Goal: Transaction & Acquisition: Purchase product/service

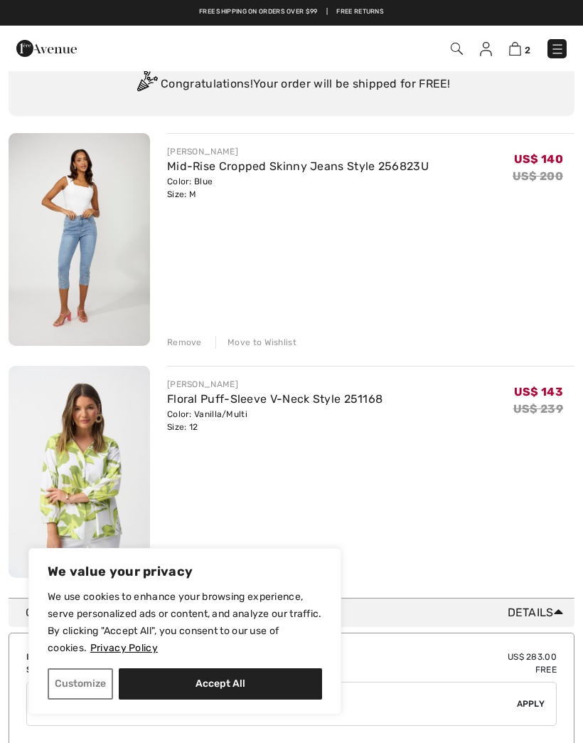
scroll to position [62, 0]
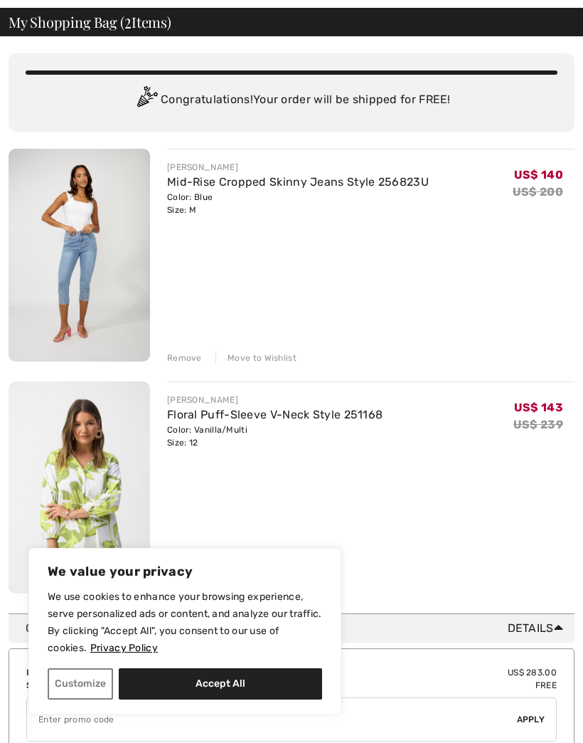
click at [216, 699] on button "Accept All" at bounding box center [220, 683] width 203 height 31
checkbox input "true"
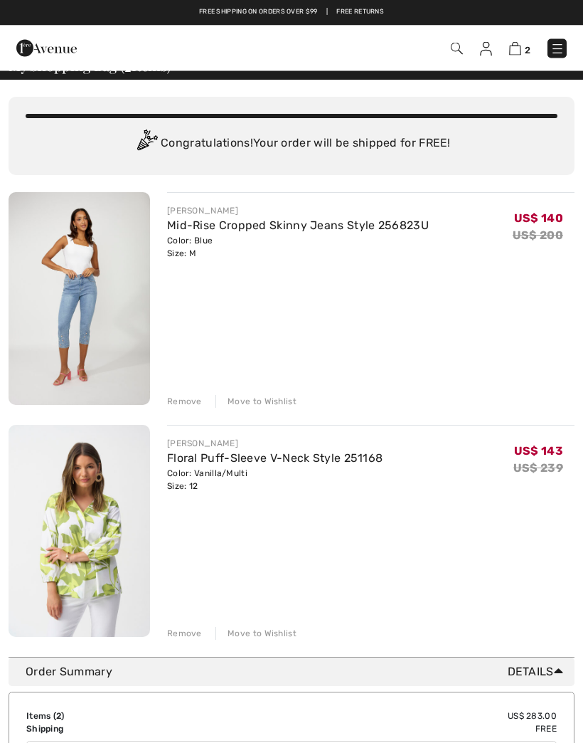
scroll to position [0, 0]
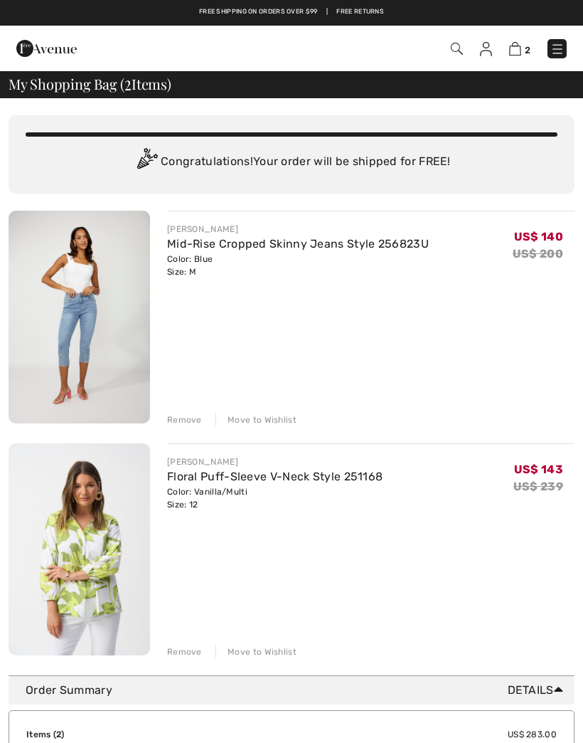
click at [76, 299] on img at bounding box center [80, 317] width 142 height 213
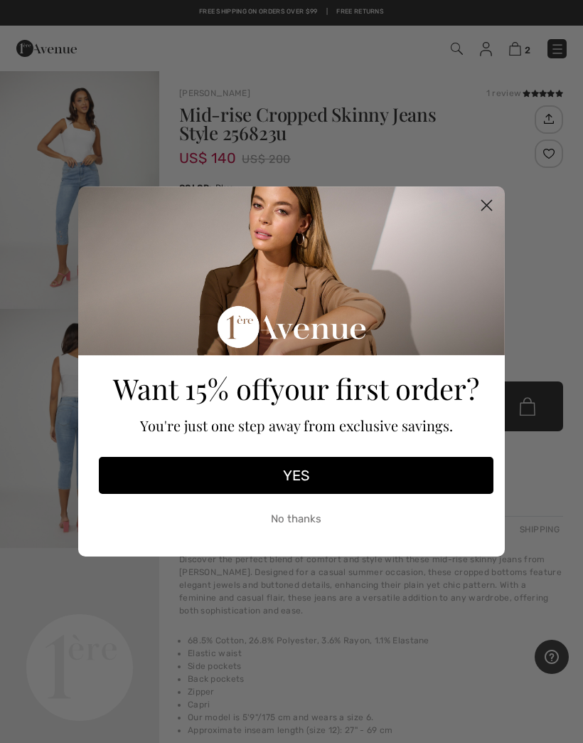
click at [488, 201] on circle "Close dialog" at bounding box center [486, 204] width 23 height 23
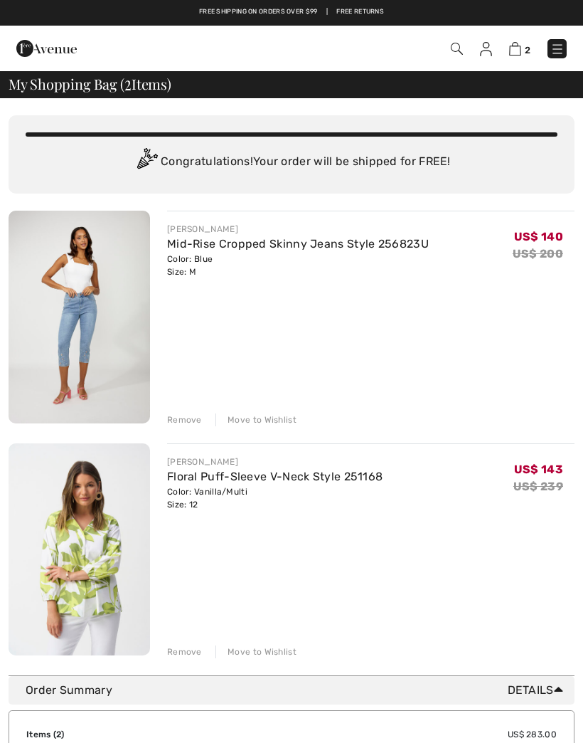
click at [462, 43] on img at bounding box center [457, 49] width 12 height 12
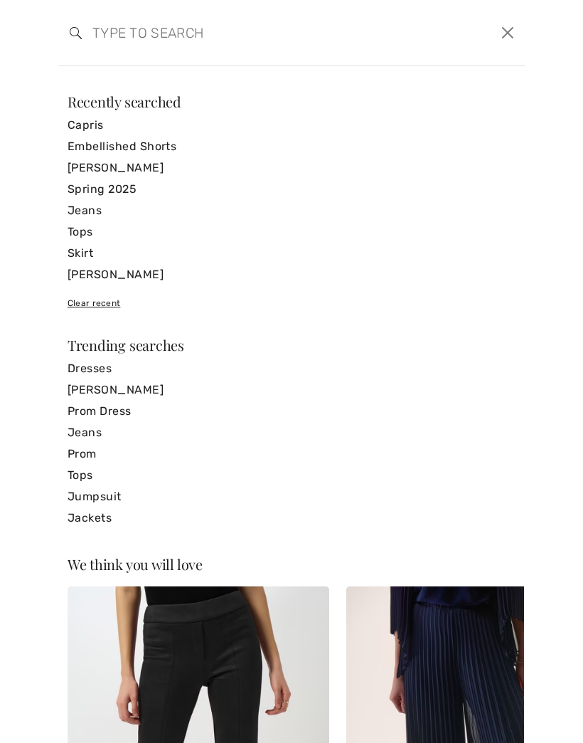
click at [98, 122] on link "Capris" at bounding box center [292, 125] width 448 height 21
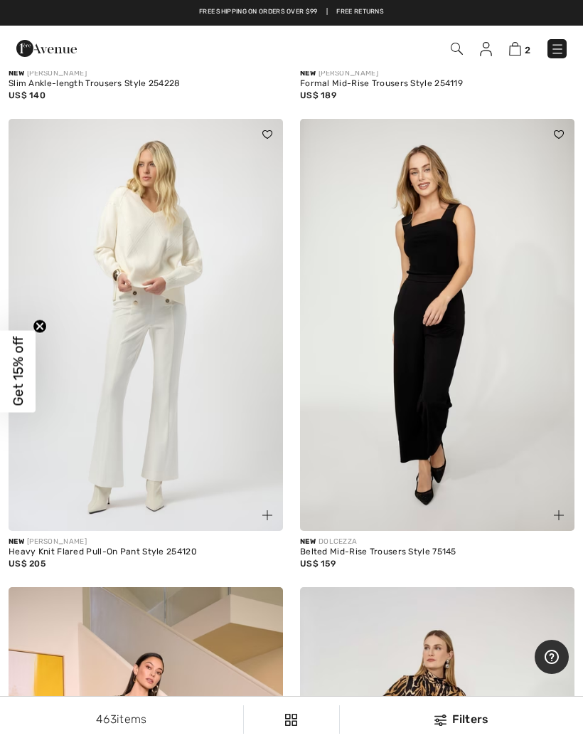
scroll to position [3466, 0]
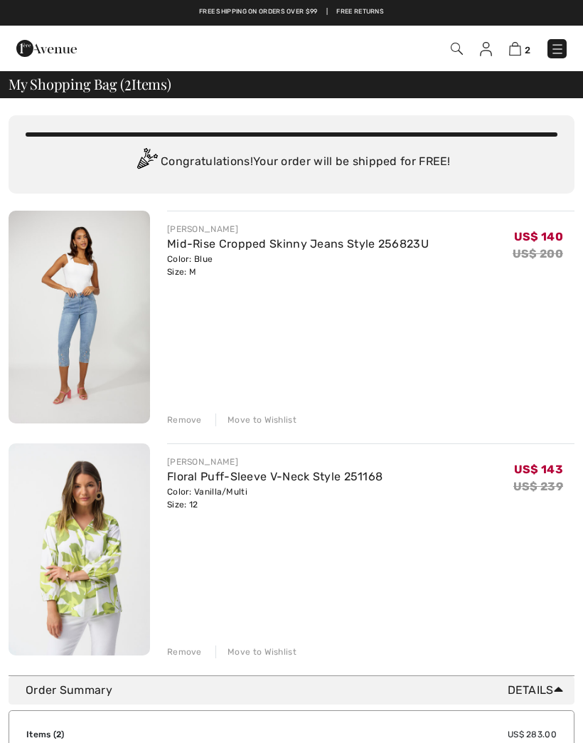
click at [452, 46] on img at bounding box center [457, 49] width 12 height 12
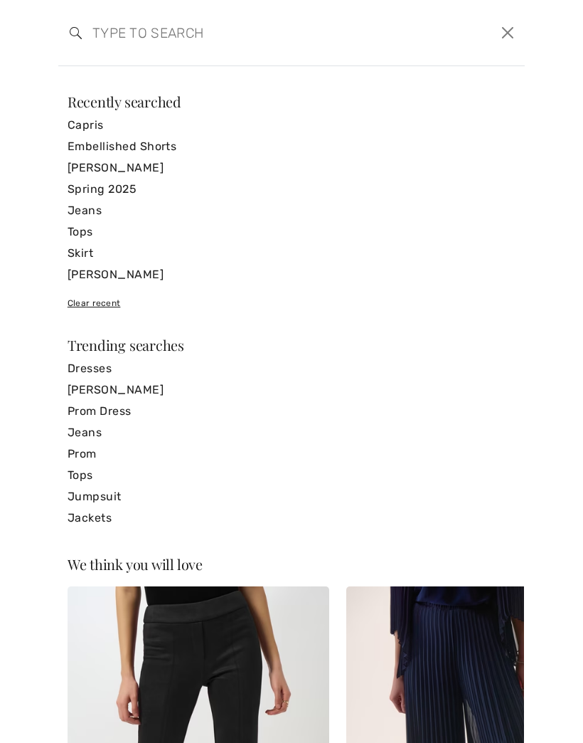
click at [90, 123] on link "Capris" at bounding box center [292, 125] width 448 height 21
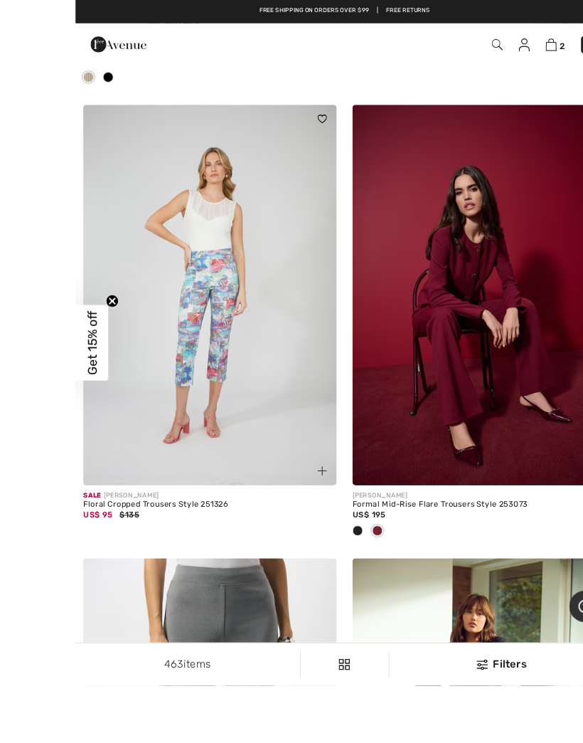
scroll to position [9448, 0]
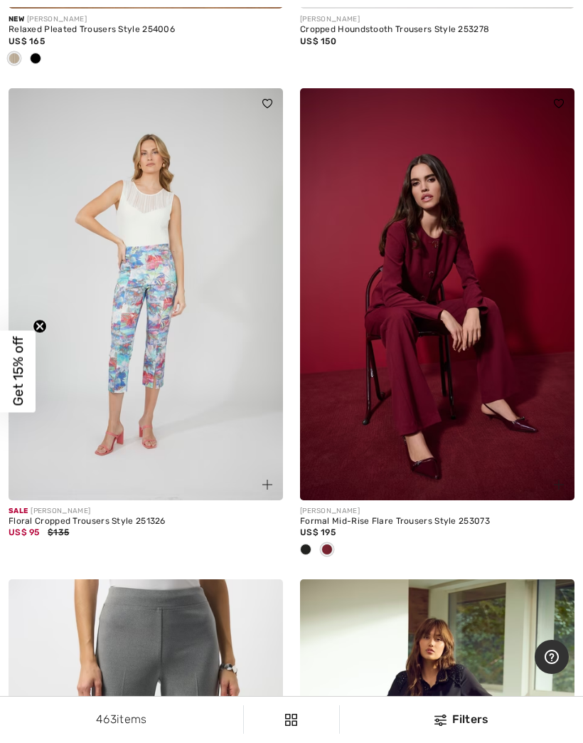
click at [146, 280] on img at bounding box center [146, 294] width 275 height 412
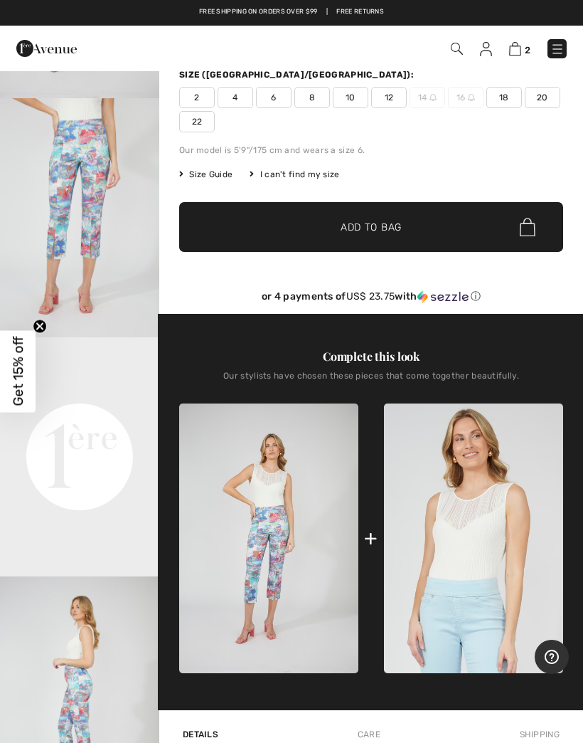
scroll to position [214, 0]
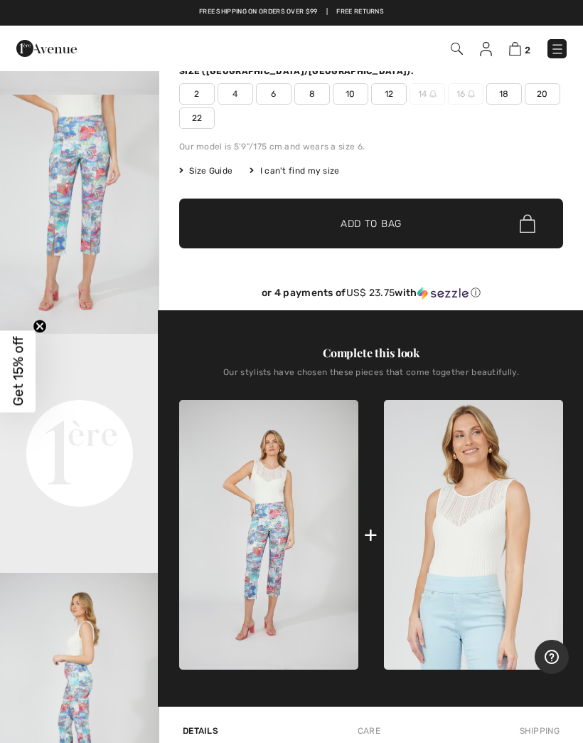
click at [97, 178] on img "2 / 4" at bounding box center [79, 214] width 159 height 239
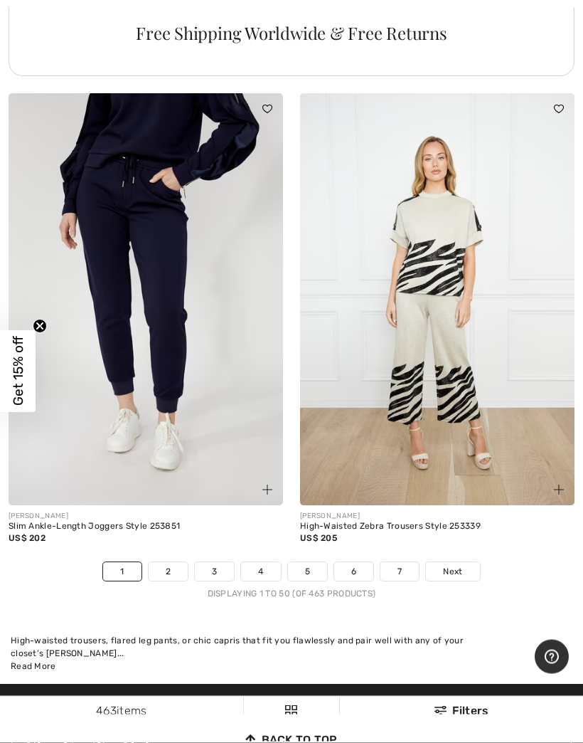
scroll to position [12055, 0]
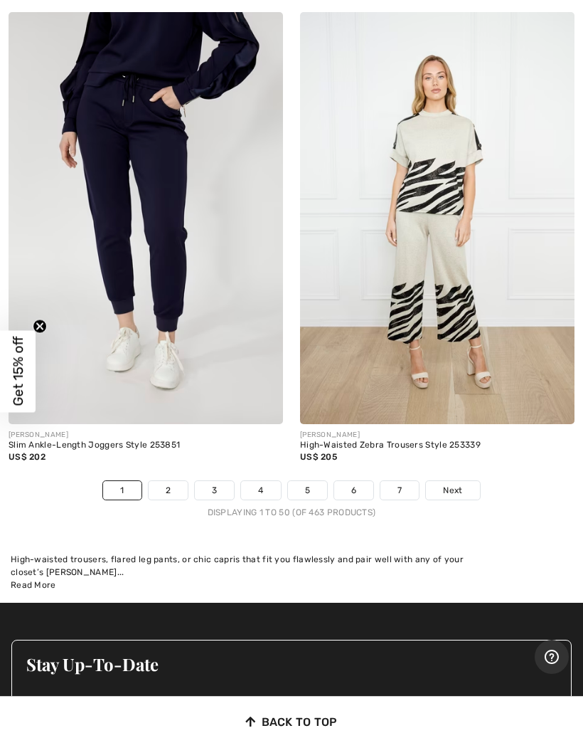
click at [165, 481] on link "2" at bounding box center [168, 490] width 39 height 18
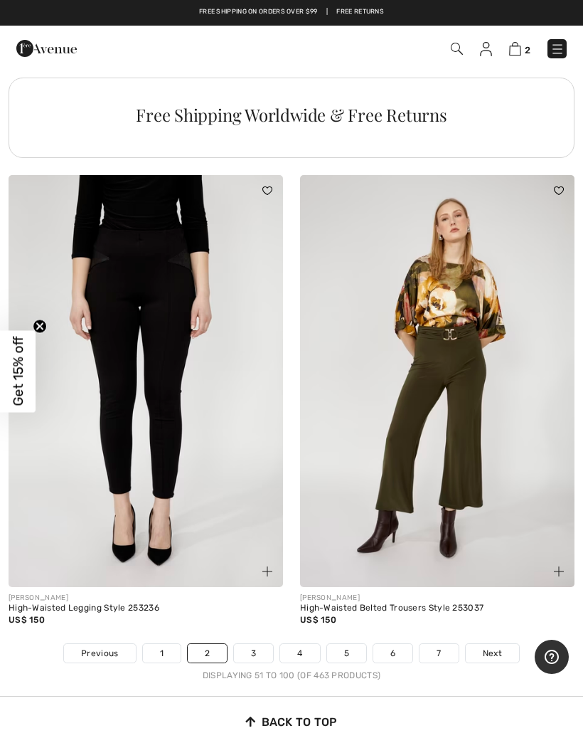
scroll to position [11759, 0]
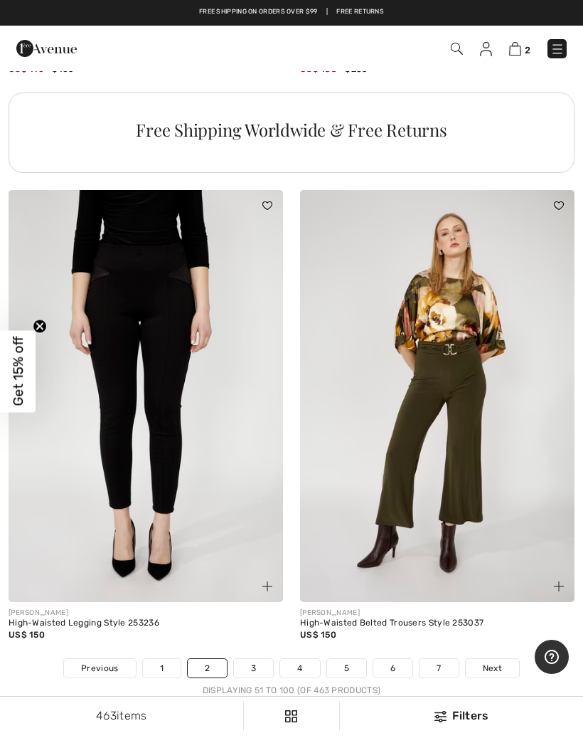
click at [256, 659] on link "3" at bounding box center [253, 668] width 39 height 18
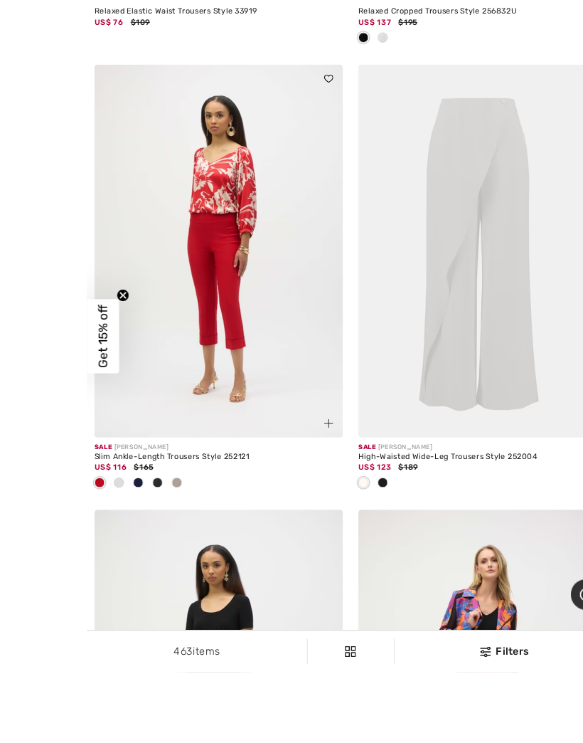
scroll to position [7406, 0]
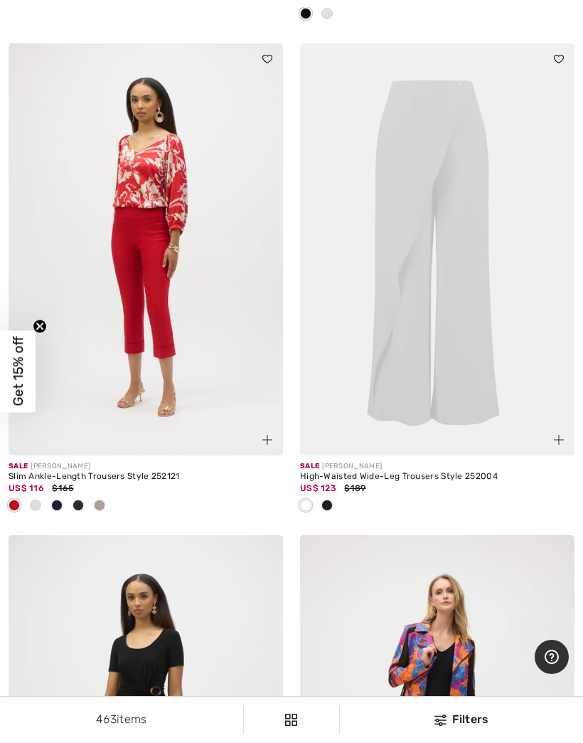
click at [157, 266] on img at bounding box center [146, 249] width 275 height 412
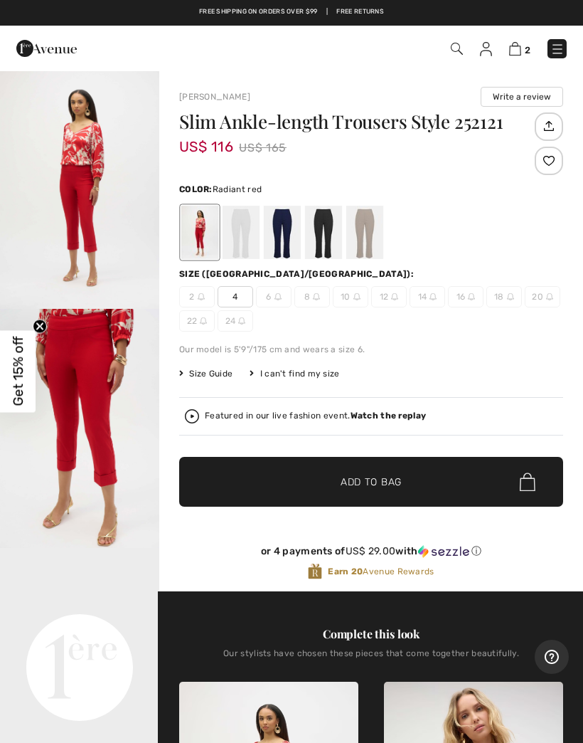
click at [241, 220] on div at bounding box center [241, 232] width 37 height 53
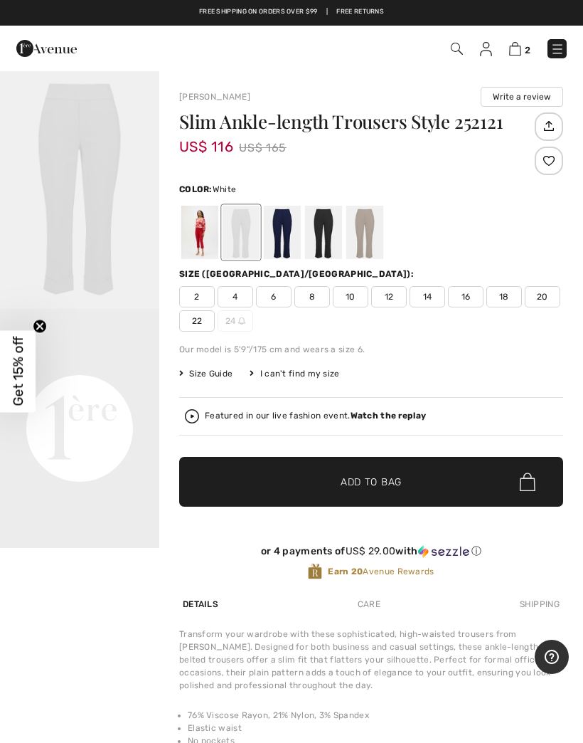
click at [284, 218] on div at bounding box center [282, 232] width 37 height 53
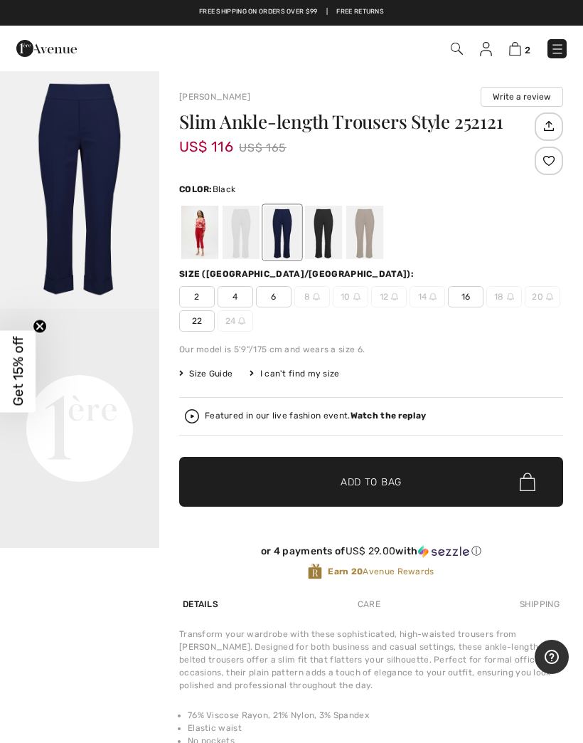
click at [327, 221] on div at bounding box center [323, 232] width 37 height 53
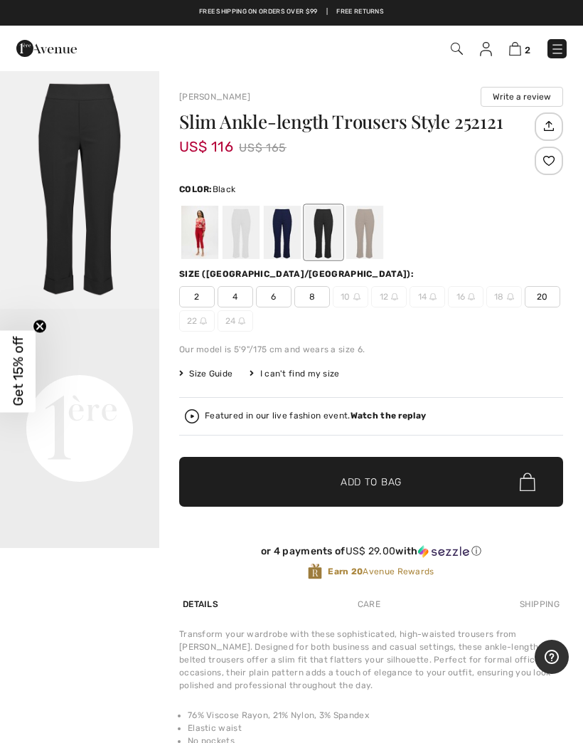
click at [366, 218] on div at bounding box center [364, 232] width 37 height 53
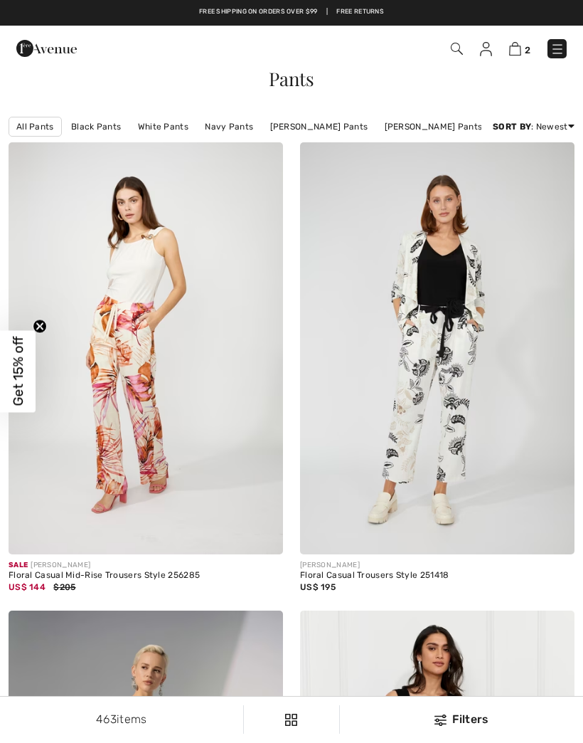
checkbox input "true"
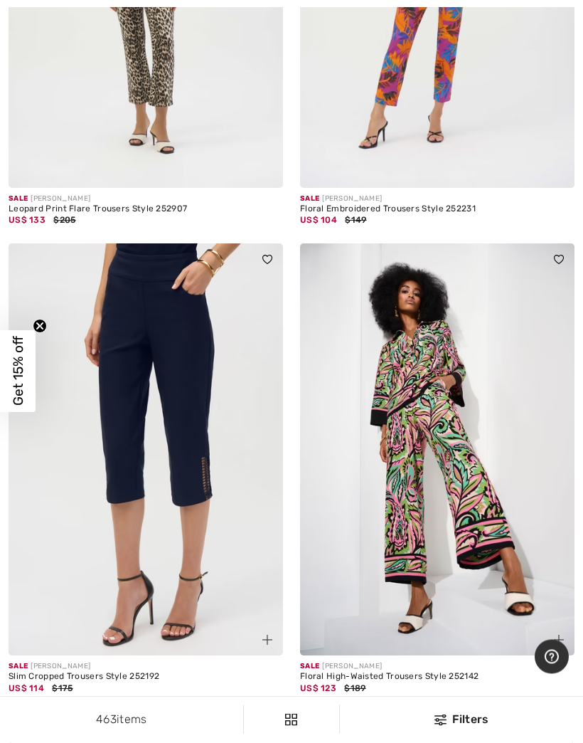
scroll to position [8166, 0]
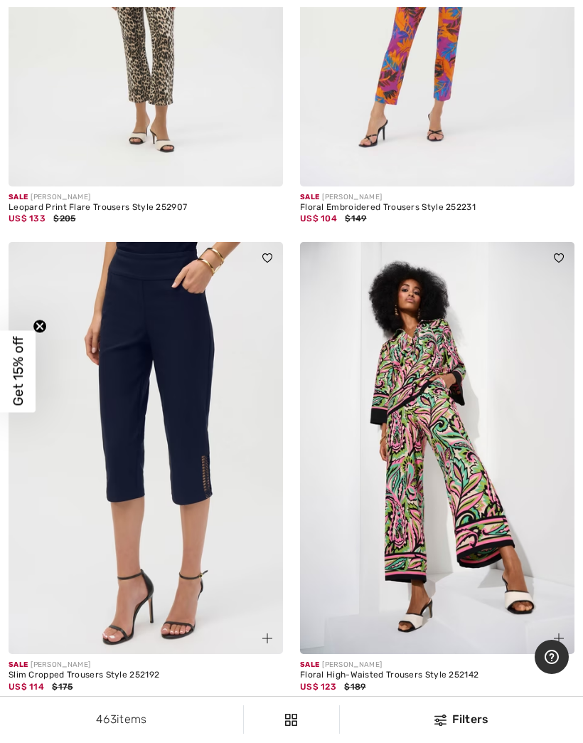
click at [162, 358] on img at bounding box center [146, 448] width 275 height 412
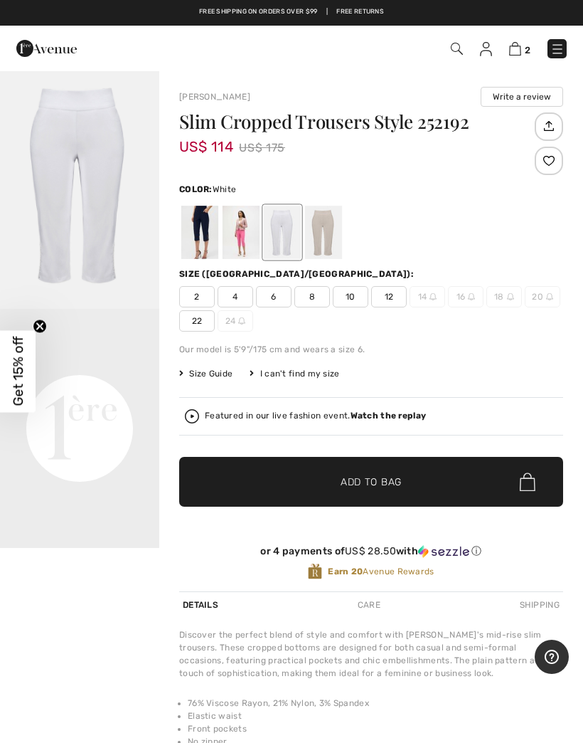
click at [355, 292] on span "10" at bounding box center [351, 296] width 36 height 21
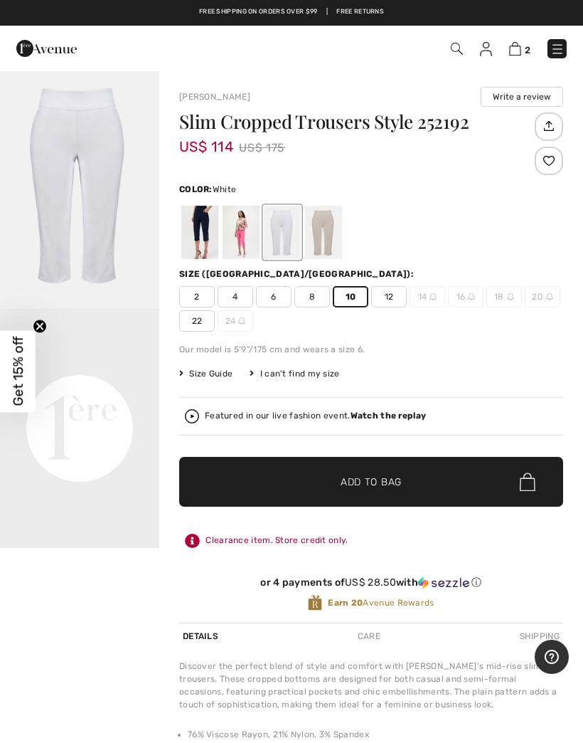
click at [198, 228] on div at bounding box center [199, 232] width 37 height 53
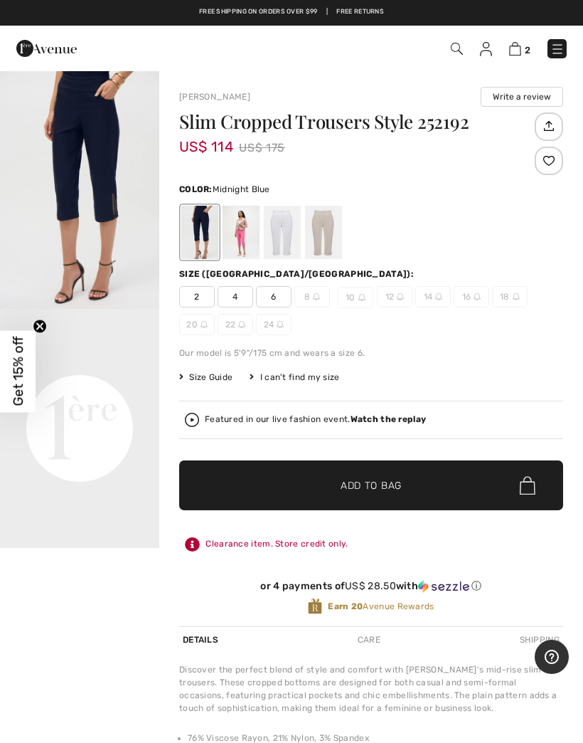
click at [99, 388] on video "Your browser does not support the video tag." at bounding box center [79, 349] width 159 height 80
click at [100, 197] on img "1 / 1" at bounding box center [79, 189] width 159 height 239
click at [243, 226] on div at bounding box center [241, 232] width 37 height 53
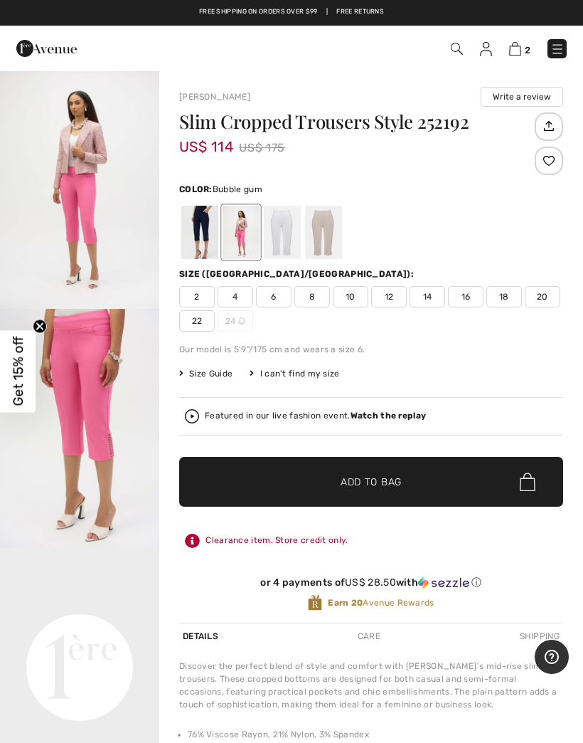
click at [285, 220] on div at bounding box center [282, 232] width 37 height 53
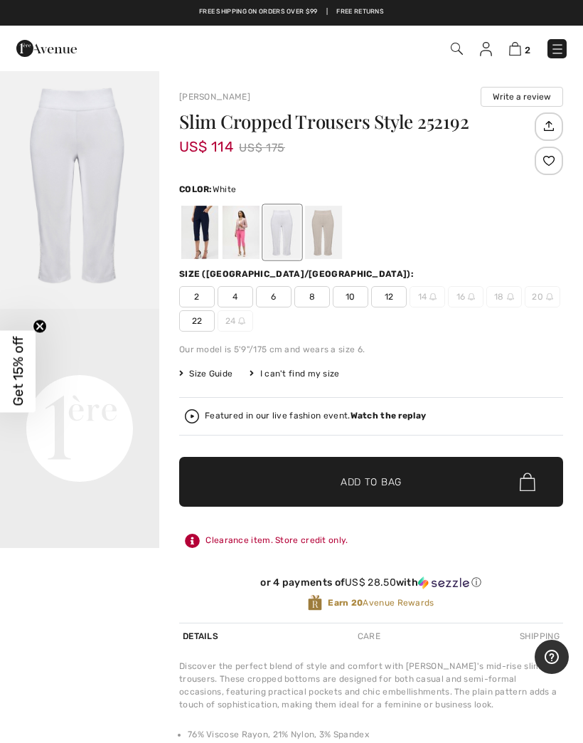
click at [324, 224] on div at bounding box center [323, 232] width 37 height 53
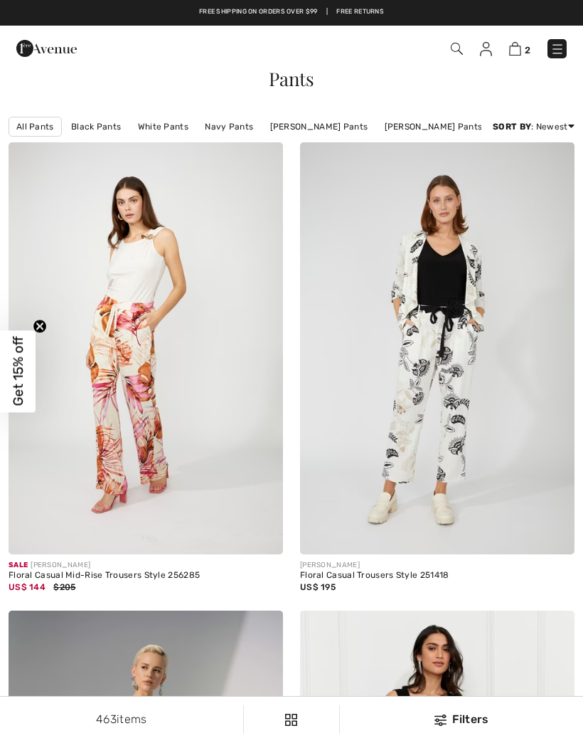
checkbox input "true"
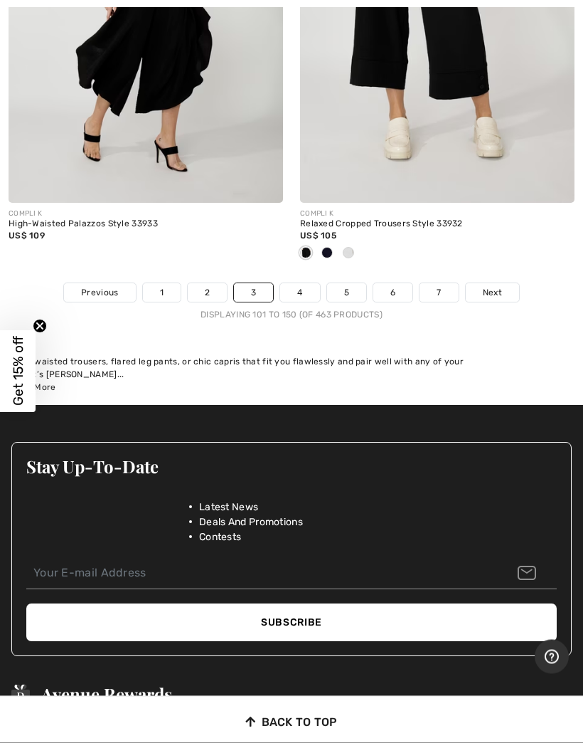
scroll to position [12182, 0]
click at [303, 283] on link "4" at bounding box center [299, 292] width 39 height 18
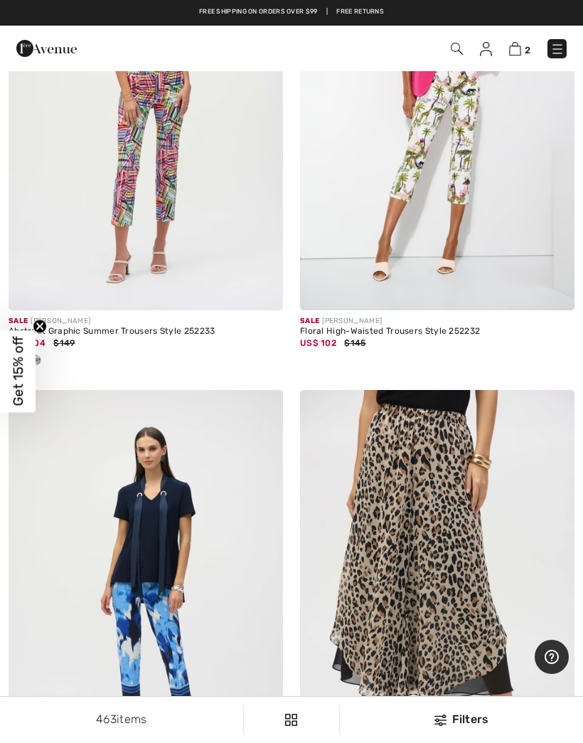
scroll to position [3218, 0]
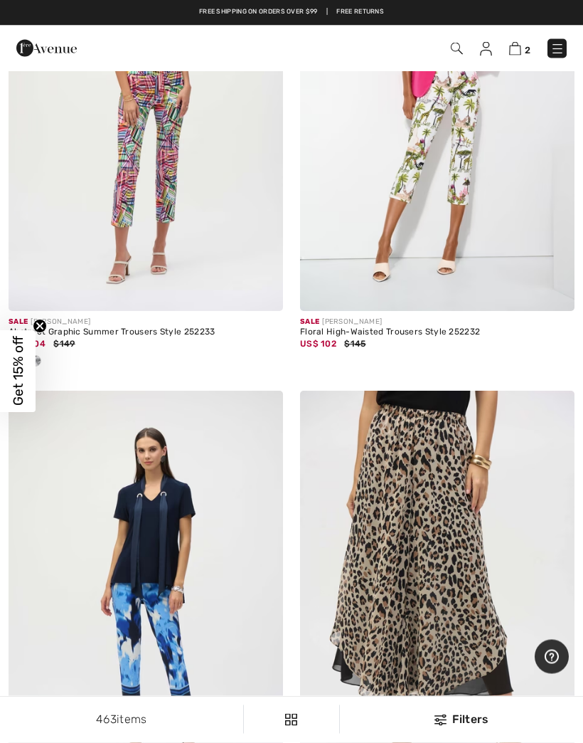
click at [470, 154] on img at bounding box center [437, 106] width 275 height 412
click at [159, 583] on img at bounding box center [146, 596] width 275 height 412
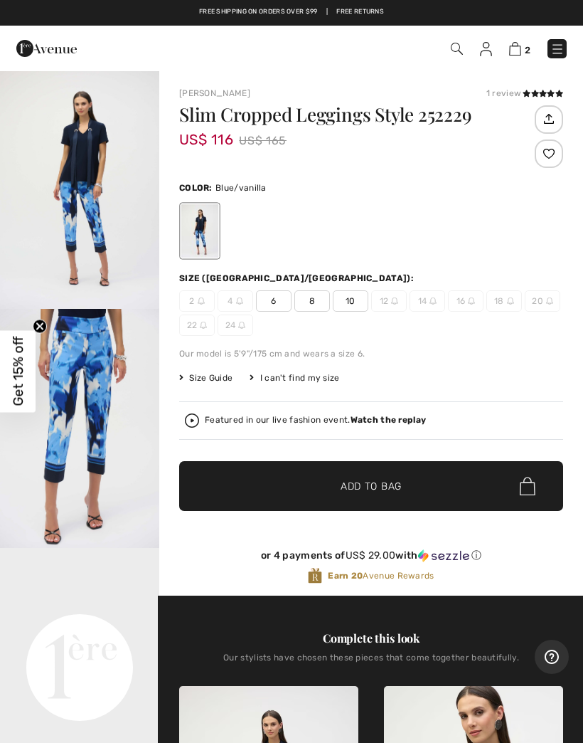
click at [354, 296] on span "10" at bounding box center [351, 300] width 36 height 21
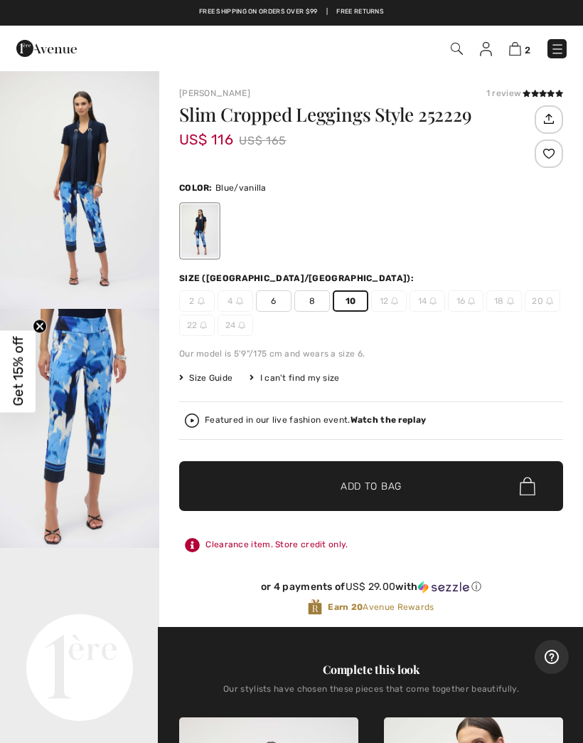
click at [403, 494] on span "✔ Added to Bag Add to Bag" at bounding box center [371, 486] width 384 height 50
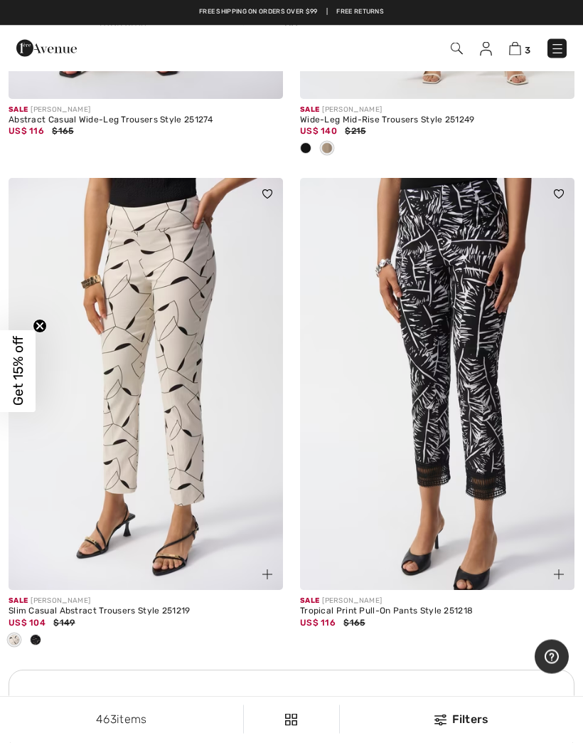
scroll to position [8299, 0]
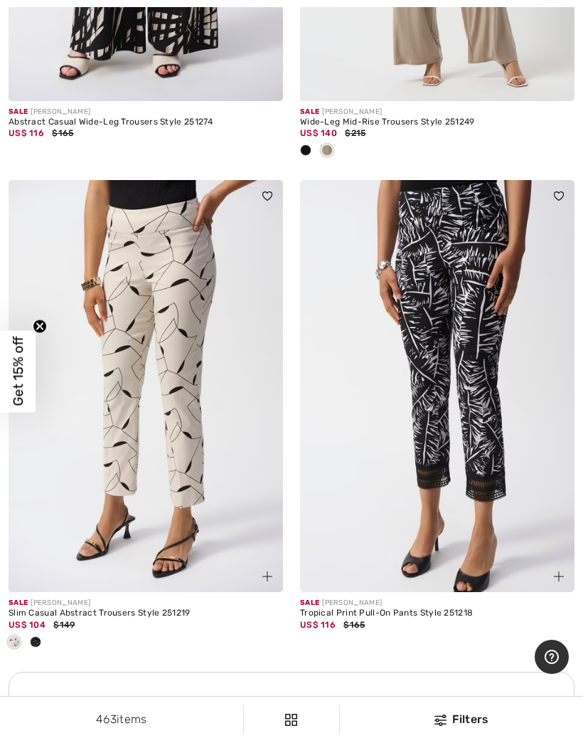
click at [176, 312] on img at bounding box center [146, 386] width 275 height 412
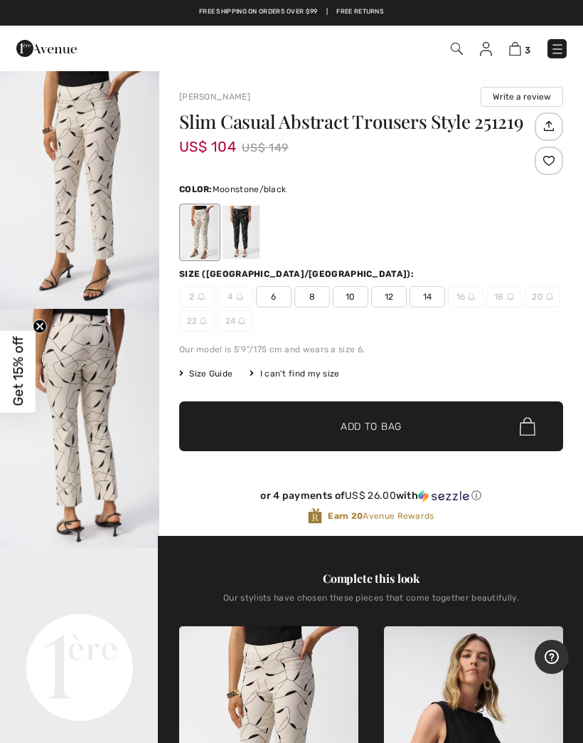
click at [92, 382] on img "2 / 5" at bounding box center [79, 428] width 159 height 239
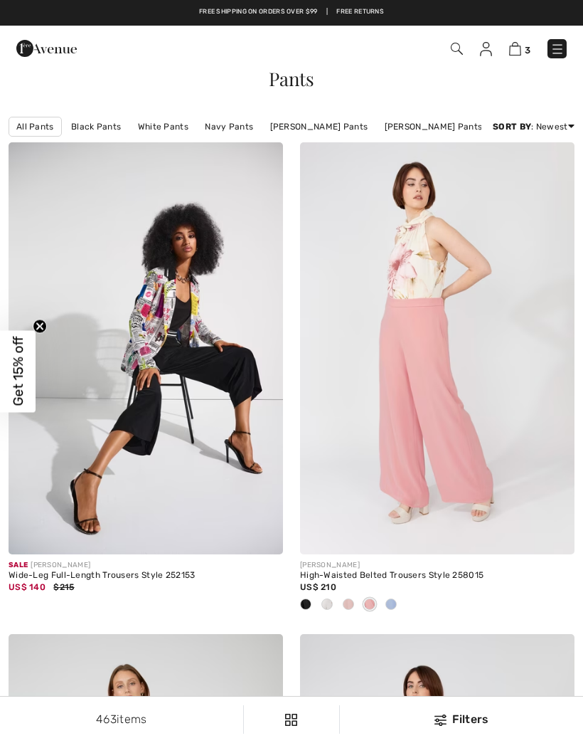
scroll to position [8299, 0]
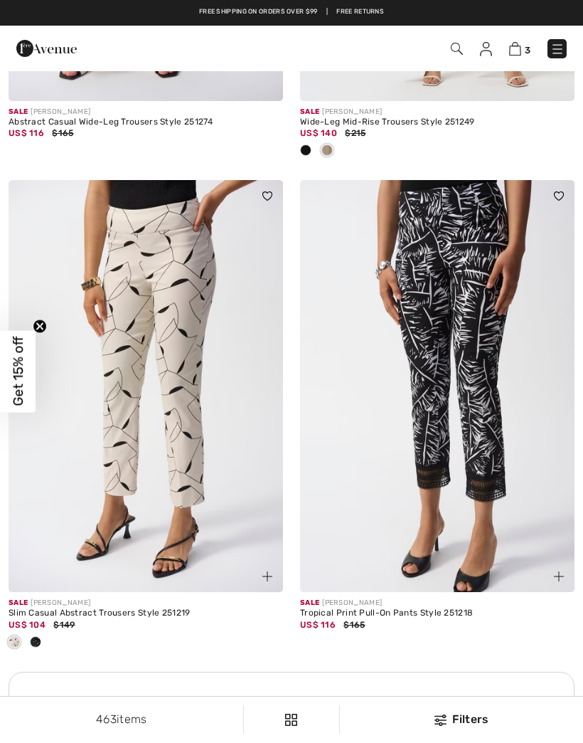
checkbox input "true"
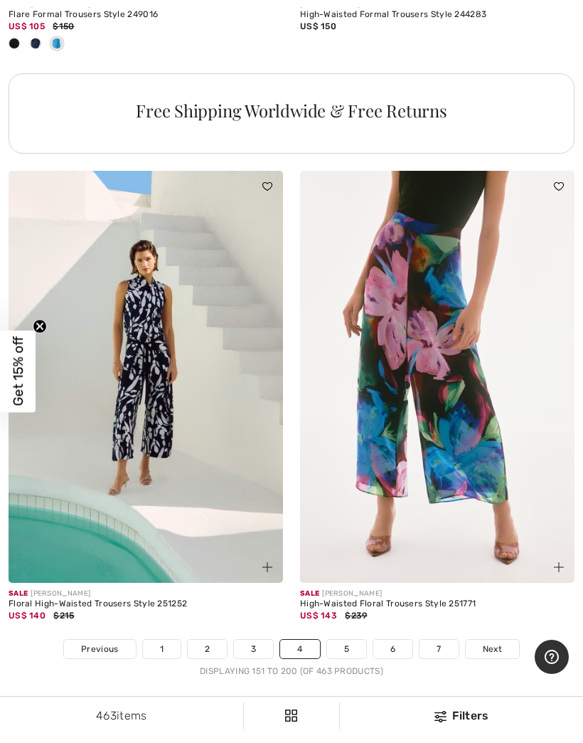
scroll to position [11850, 0]
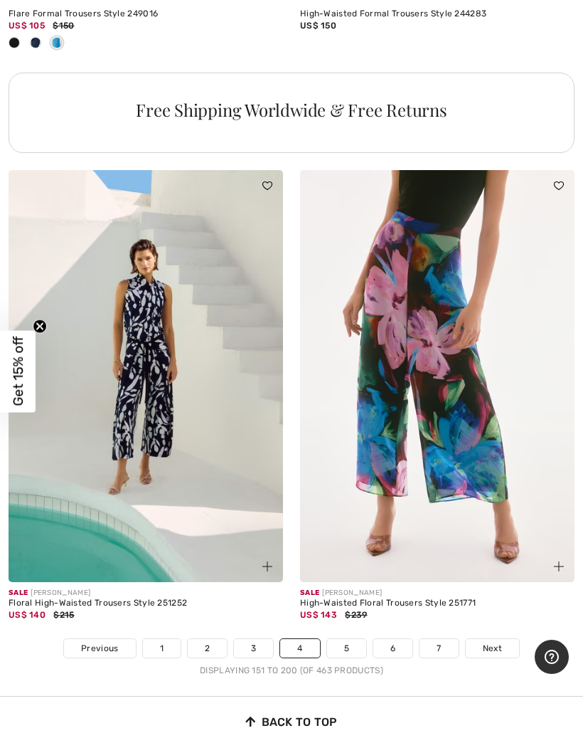
click at [346, 639] on link "5" at bounding box center [346, 648] width 39 height 18
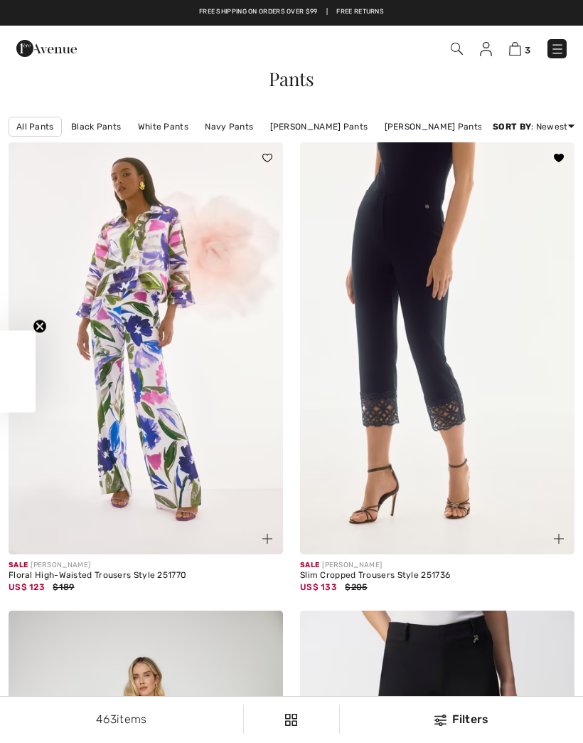
checkbox input "true"
click at [450, 358] on img at bounding box center [437, 348] width 275 height 412
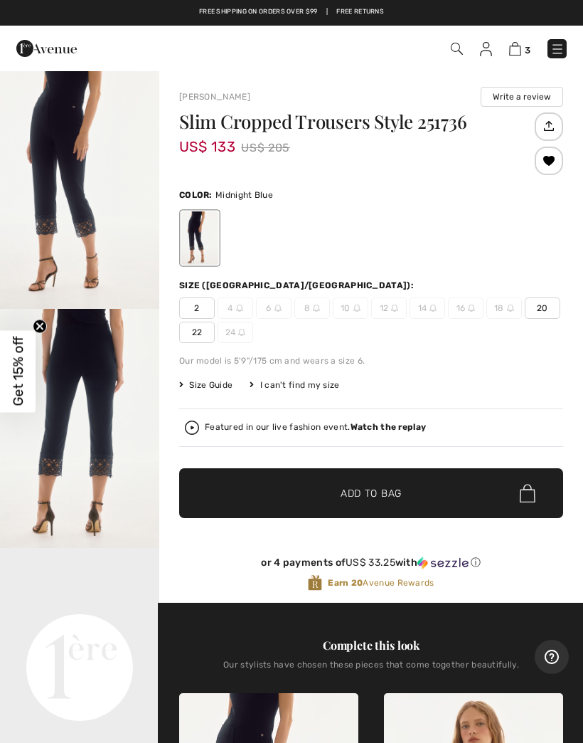
click at [83, 346] on img "2 / 4" at bounding box center [79, 428] width 159 height 239
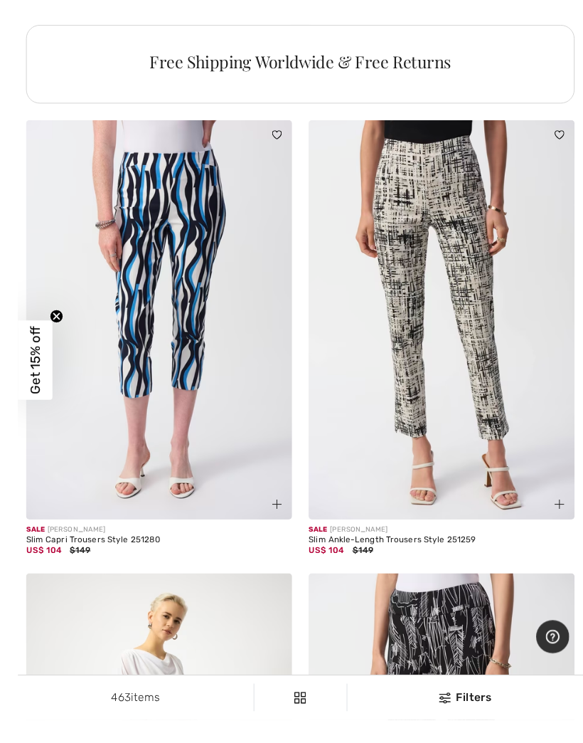
scroll to position [5998, 0]
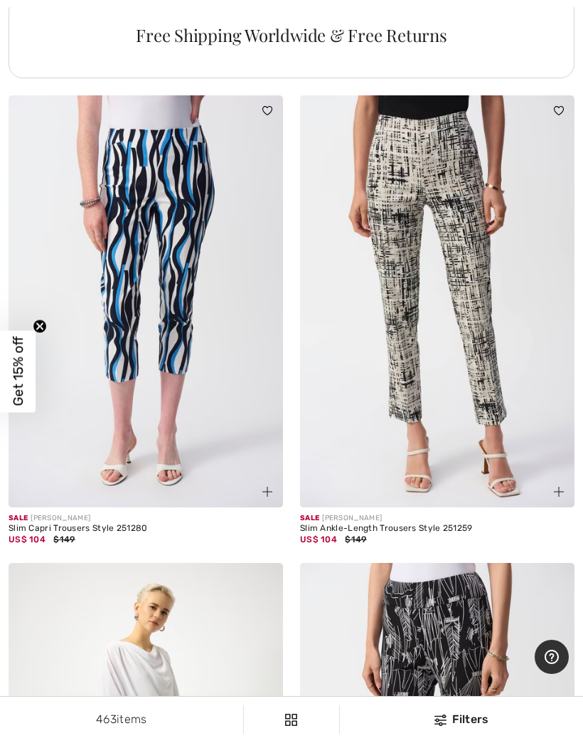
click at [475, 206] on img at bounding box center [437, 301] width 275 height 412
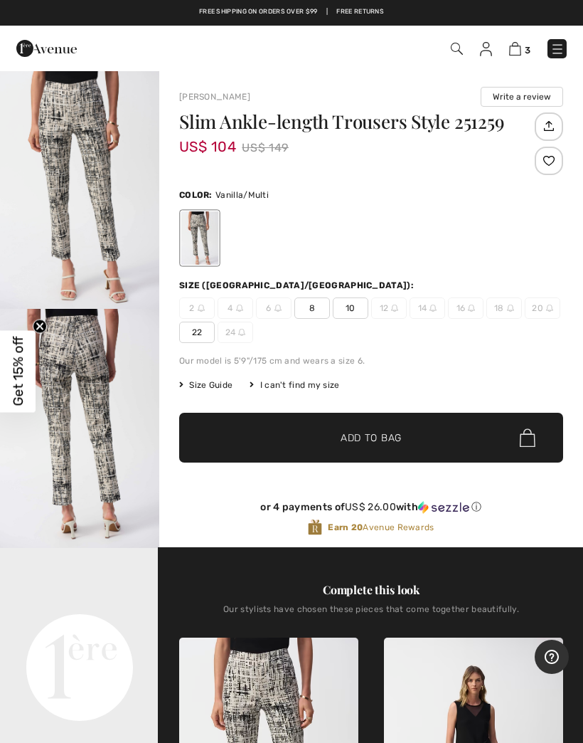
click at [96, 627] on video "Your browser does not support the video tag." at bounding box center [79, 588] width 159 height 80
click at [111, 608] on video "Your browser does not support the video tag." at bounding box center [79, 588] width 159 height 80
click at [112, 617] on video "Your browser does not support the video tag." at bounding box center [79, 588] width 159 height 80
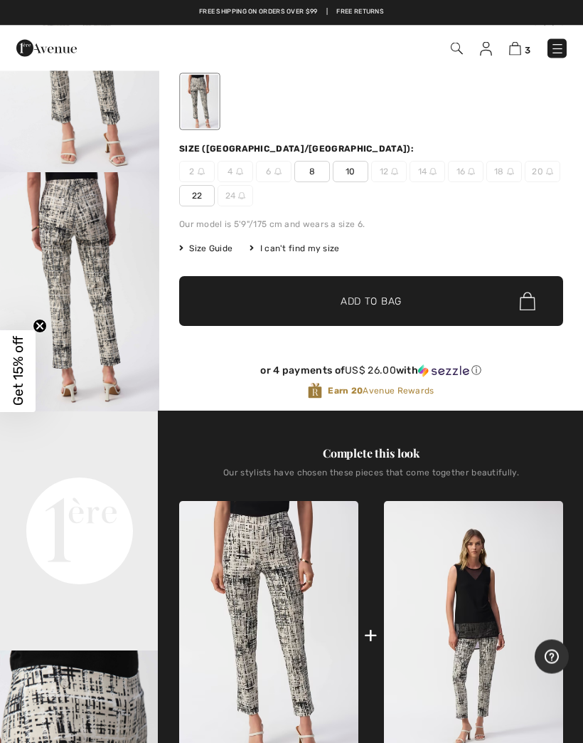
scroll to position [134, 0]
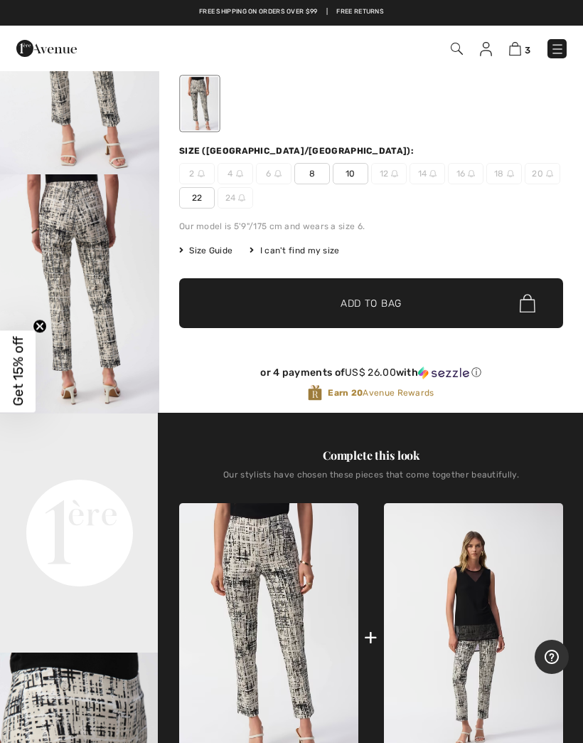
click at [90, 493] on video "Your browser does not support the video tag." at bounding box center [79, 453] width 159 height 80
click at [92, 493] on video "Your browser does not support the video tag." at bounding box center [79, 453] width 159 height 80
click at [87, 493] on video "Your browser does not support the video tag." at bounding box center [79, 453] width 159 height 80
click at [97, 233] on img "2 / 5" at bounding box center [79, 293] width 159 height 239
click at [352, 166] on span "10" at bounding box center [351, 173] width 36 height 21
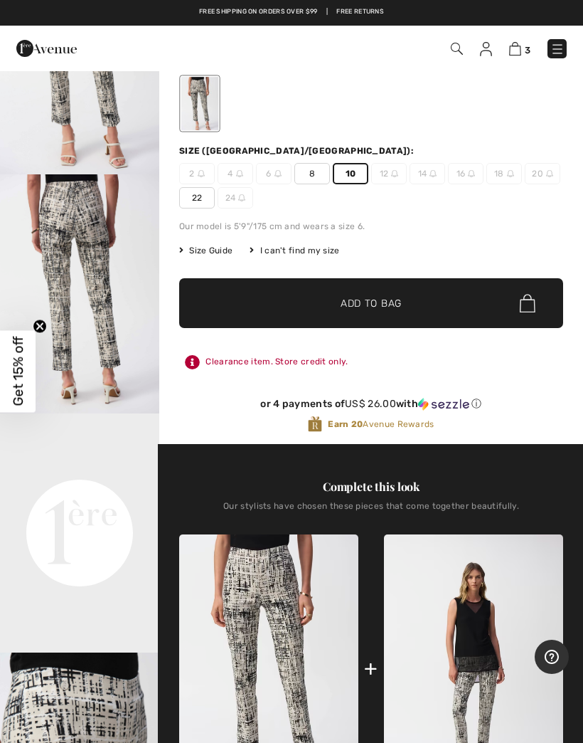
click at [403, 298] on span "✔ Added to Bag Add to Bag" at bounding box center [371, 303] width 384 height 50
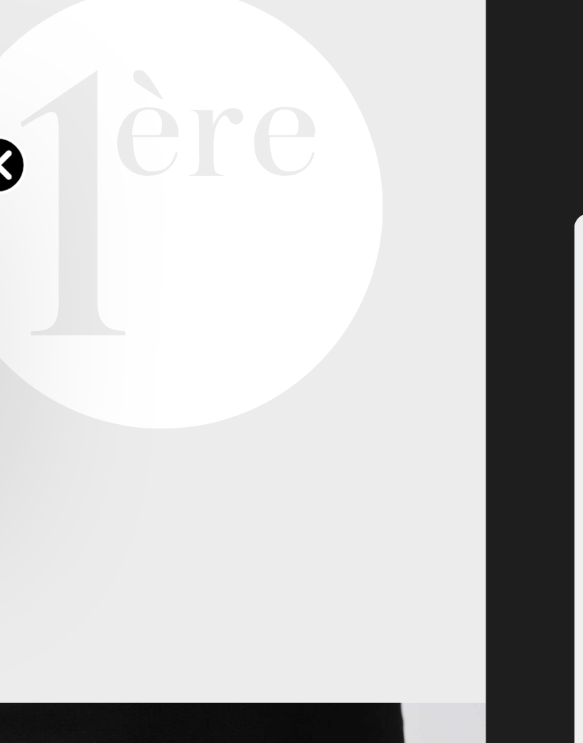
scroll to position [445, 0]
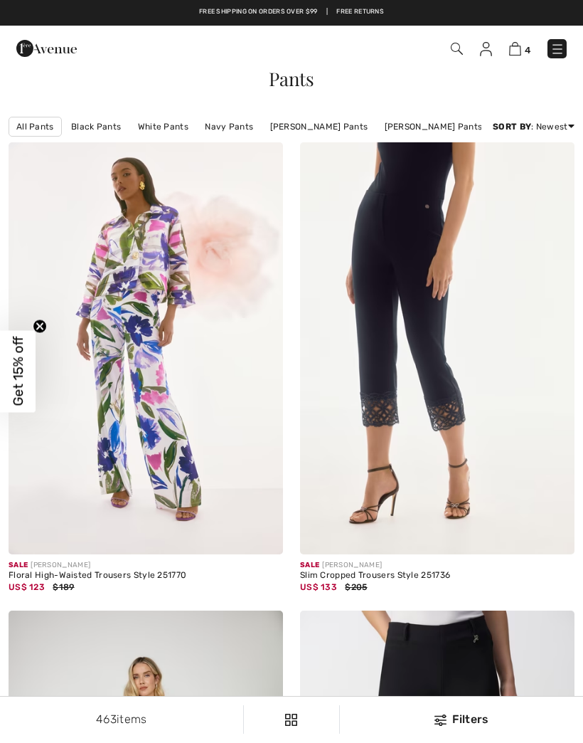
checkbox input "true"
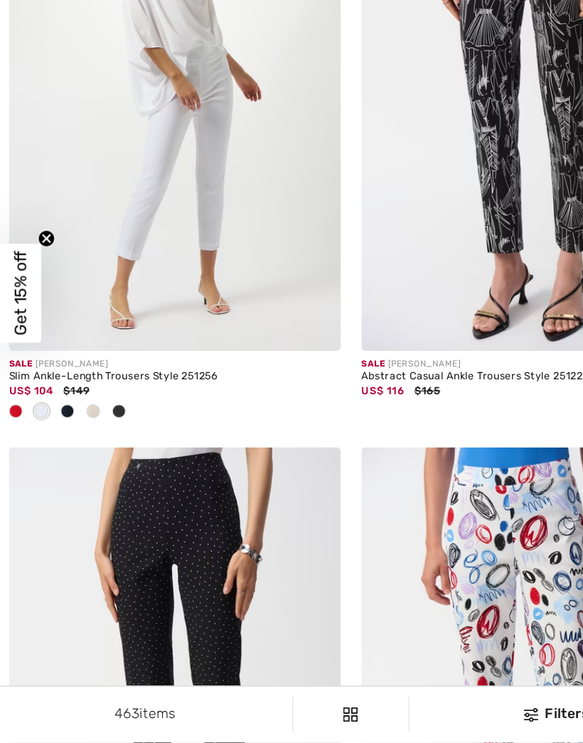
scroll to position [6554, 0]
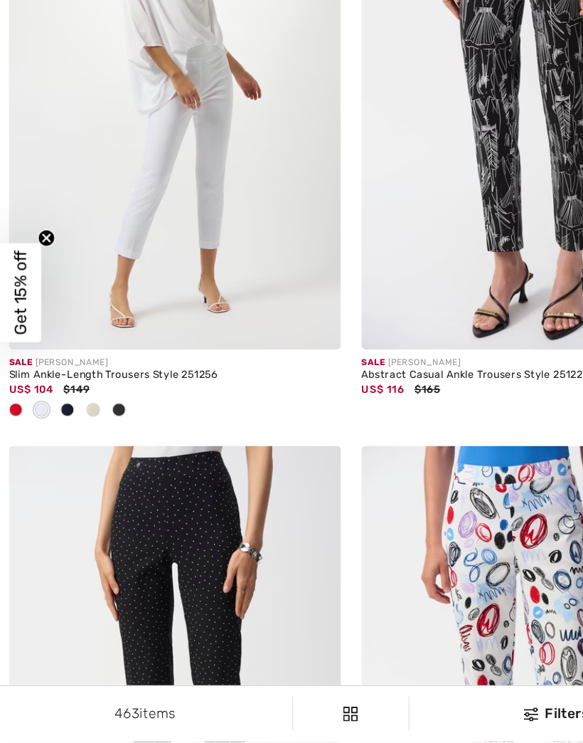
click at [176, 142] on img at bounding box center [146, 212] width 275 height 412
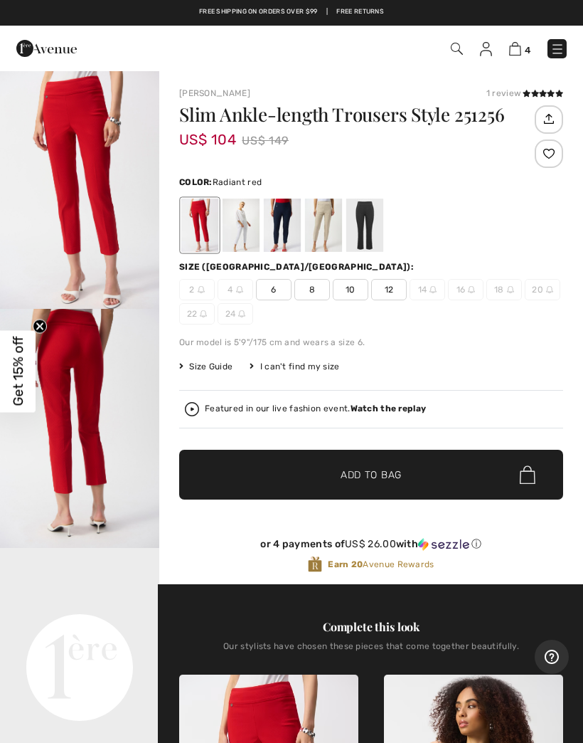
click at [326, 212] on div at bounding box center [323, 224] width 37 height 53
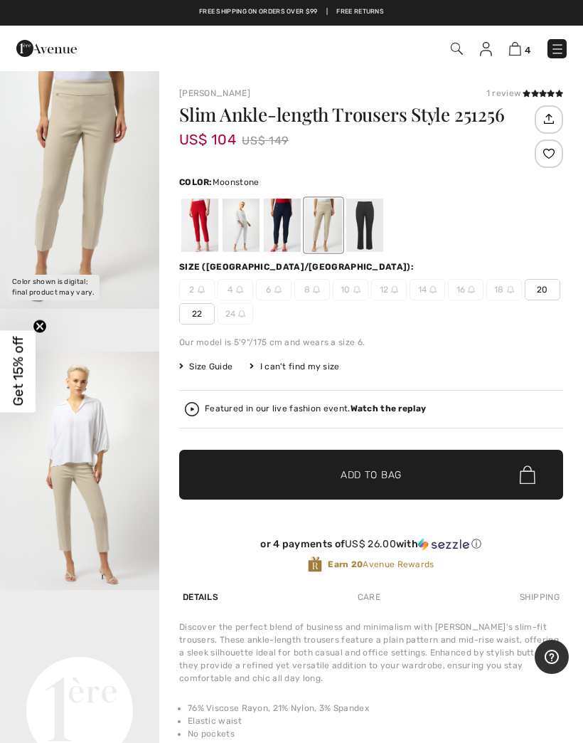
click at [200, 219] on div at bounding box center [199, 224] width 37 height 53
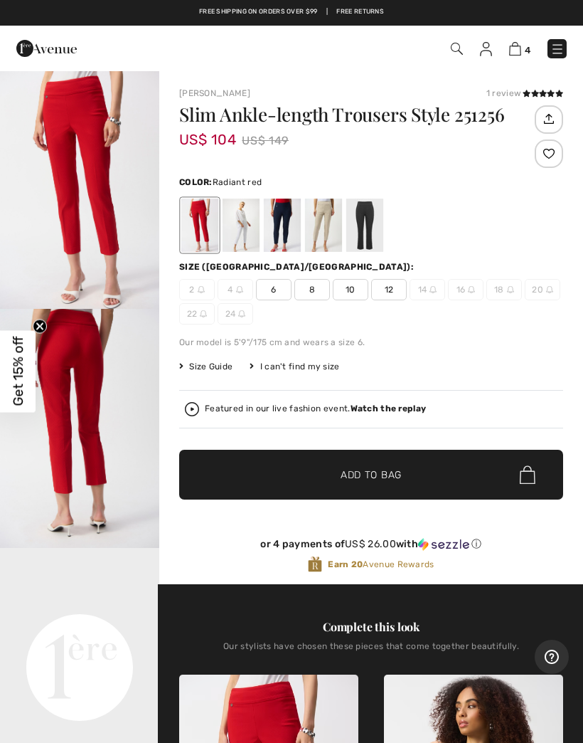
click at [242, 211] on div at bounding box center [241, 224] width 37 height 53
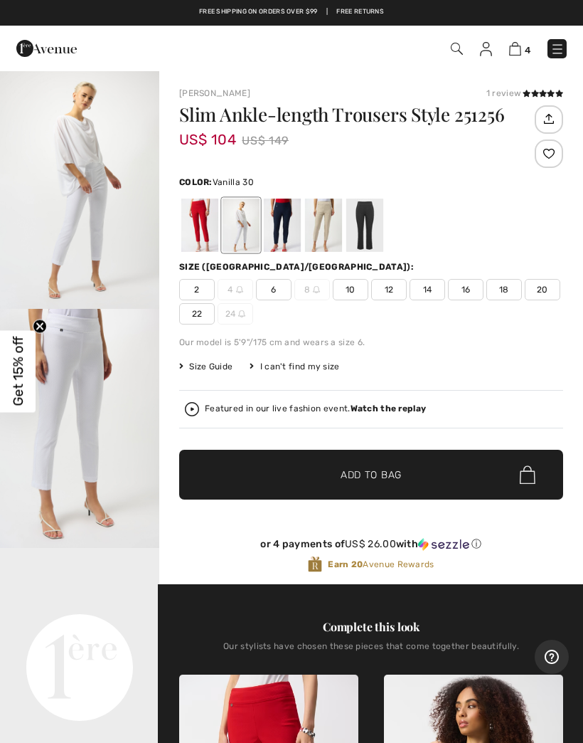
click at [284, 216] on div at bounding box center [282, 224] width 37 height 53
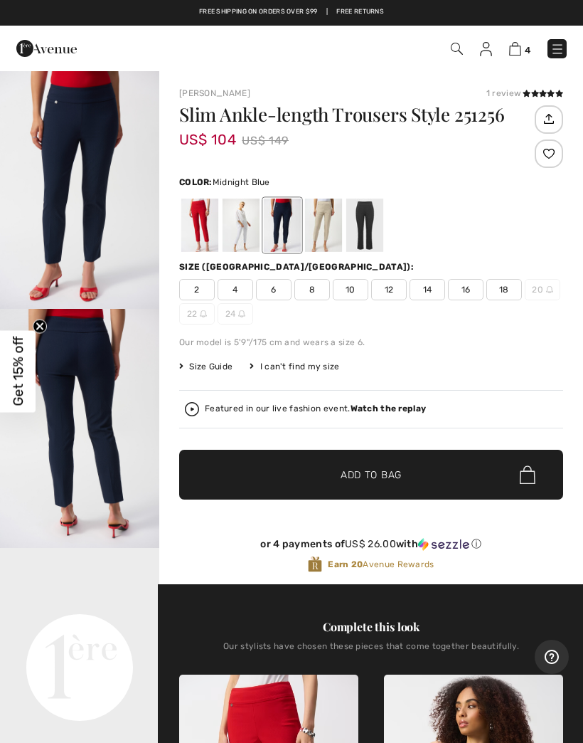
click at [353, 287] on span "10" at bounding box center [351, 289] width 36 height 21
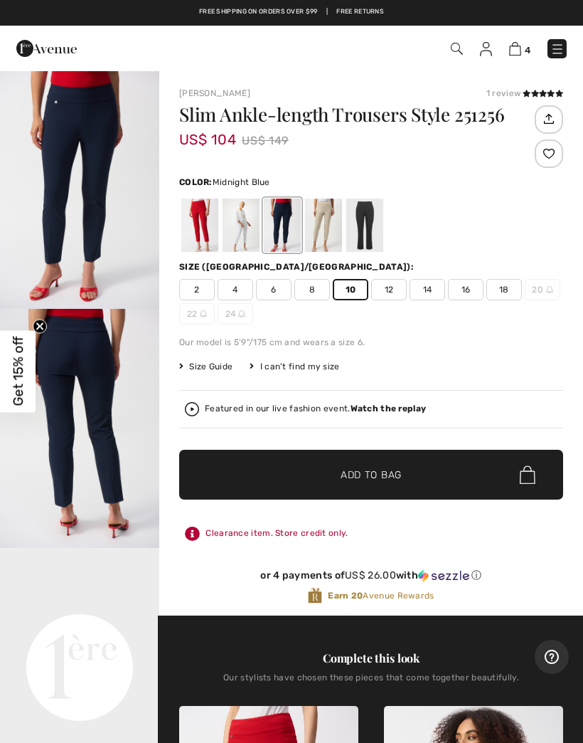
click at [329, 214] on div at bounding box center [323, 224] width 37 height 53
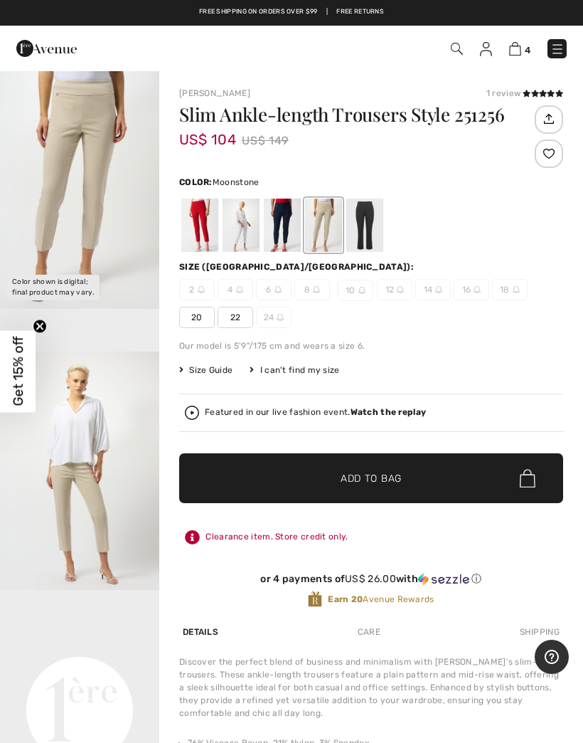
click at [367, 216] on div at bounding box center [364, 224] width 37 height 53
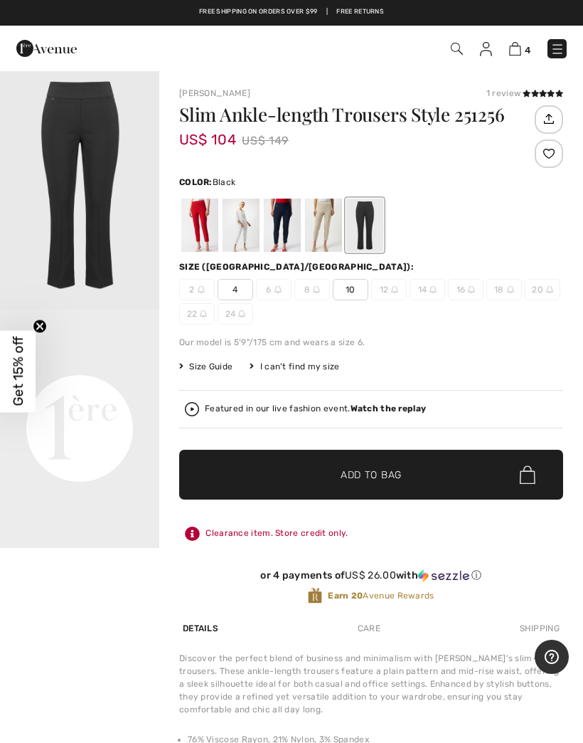
click at [356, 289] on span "10" at bounding box center [351, 289] width 36 height 21
click at [383, 467] on span "Add to Bag" at bounding box center [371, 474] width 61 height 15
click at [92, 148] on img "1 / 1" at bounding box center [79, 189] width 159 height 239
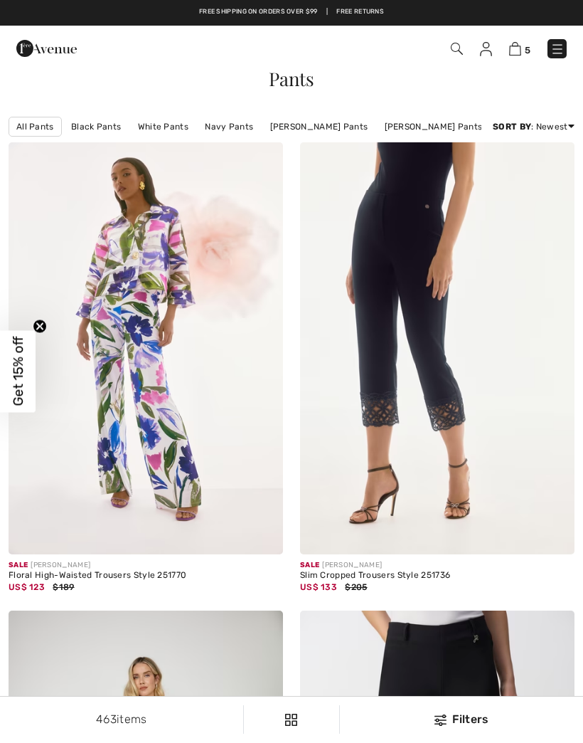
checkbox input "true"
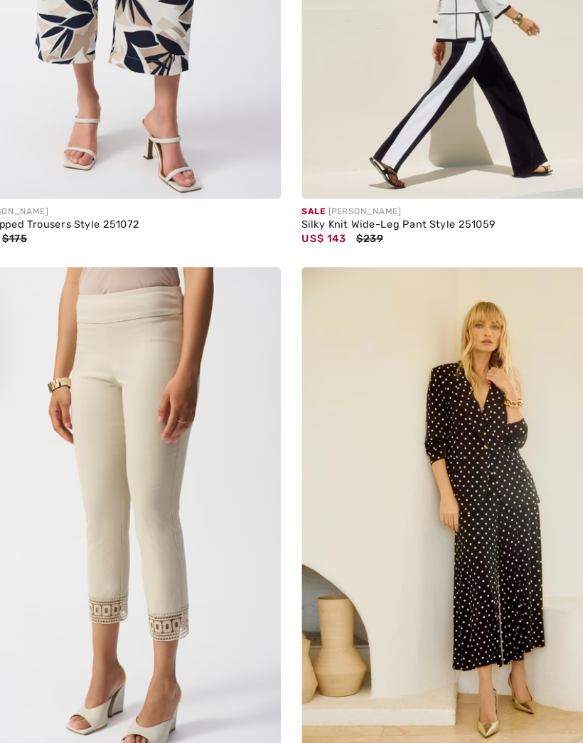
scroll to position [9279, 0]
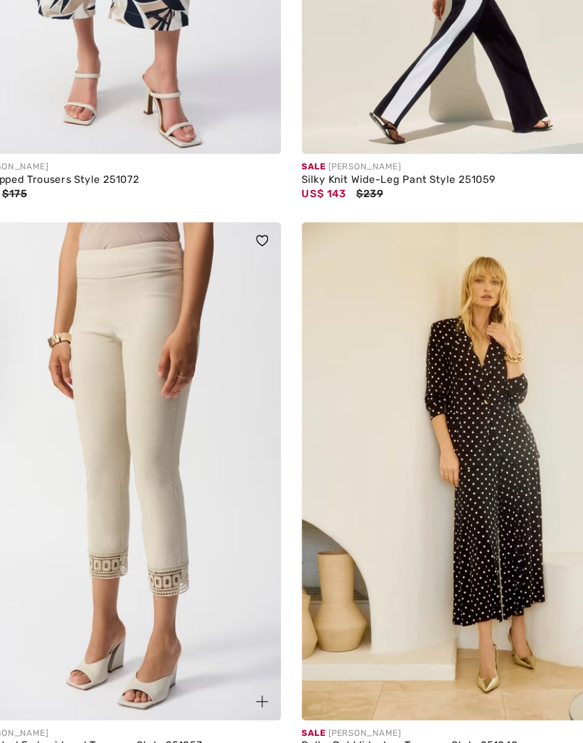
click at [138, 356] on img at bounding box center [146, 463] width 275 height 412
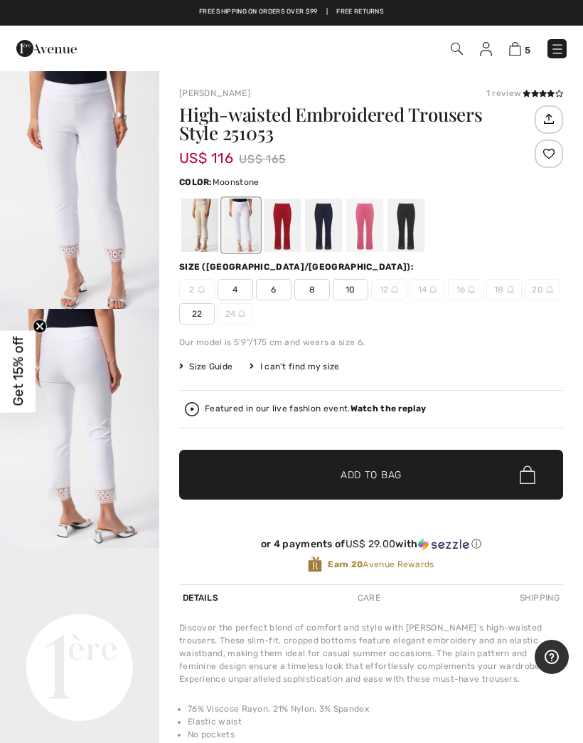
click at [201, 220] on div at bounding box center [199, 224] width 37 height 53
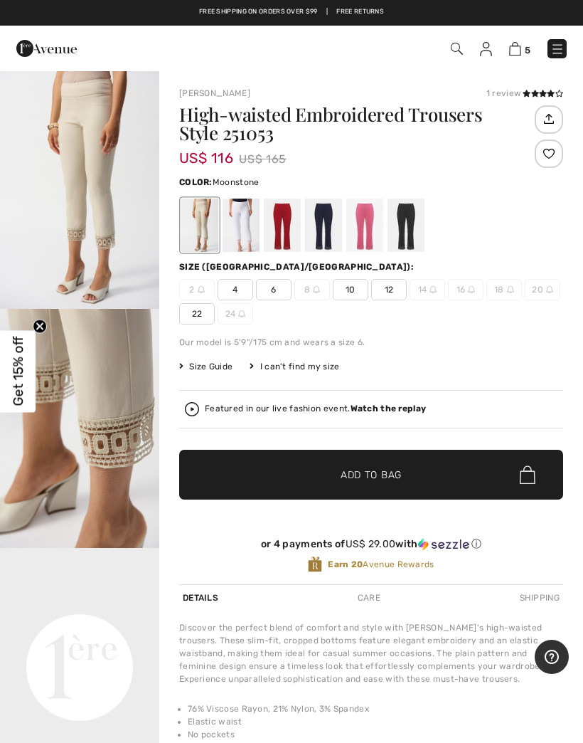
click at [354, 290] on span "10" at bounding box center [351, 289] width 36 height 21
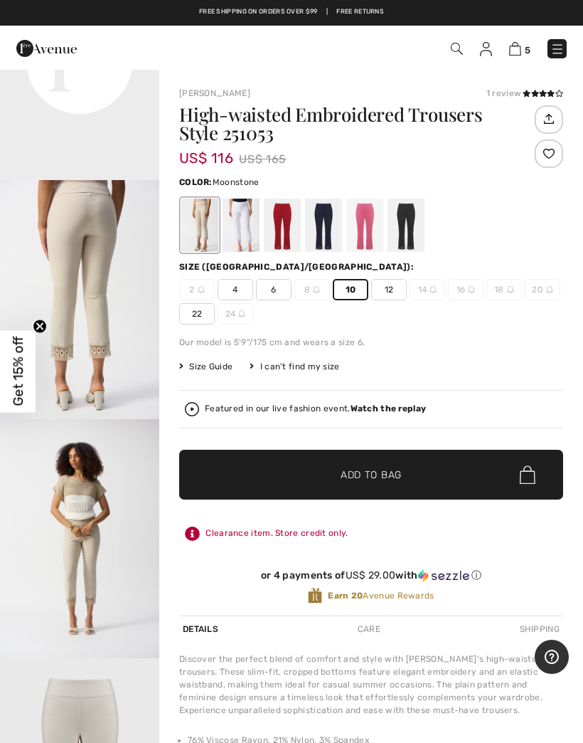
scroll to position [618, 0]
click at [107, 291] on img "3 / 5" at bounding box center [79, 299] width 159 height 239
click at [287, 221] on div at bounding box center [282, 224] width 37 height 53
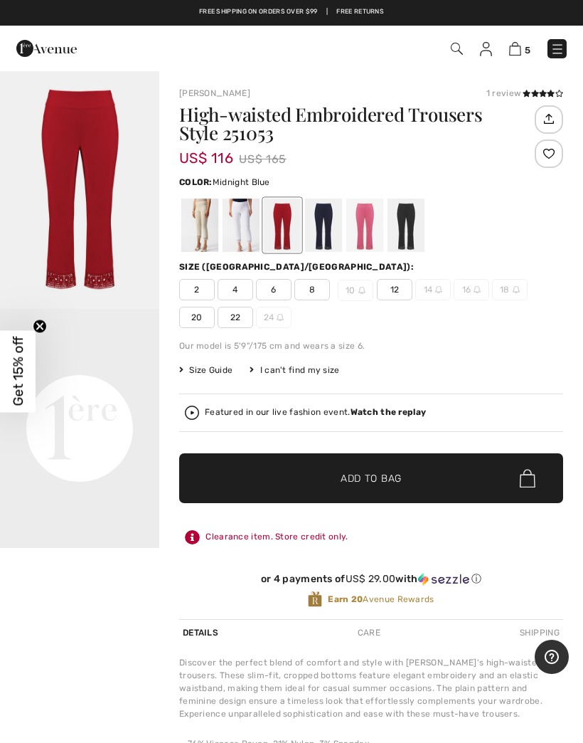
click at [327, 219] on div at bounding box center [323, 224] width 37 height 53
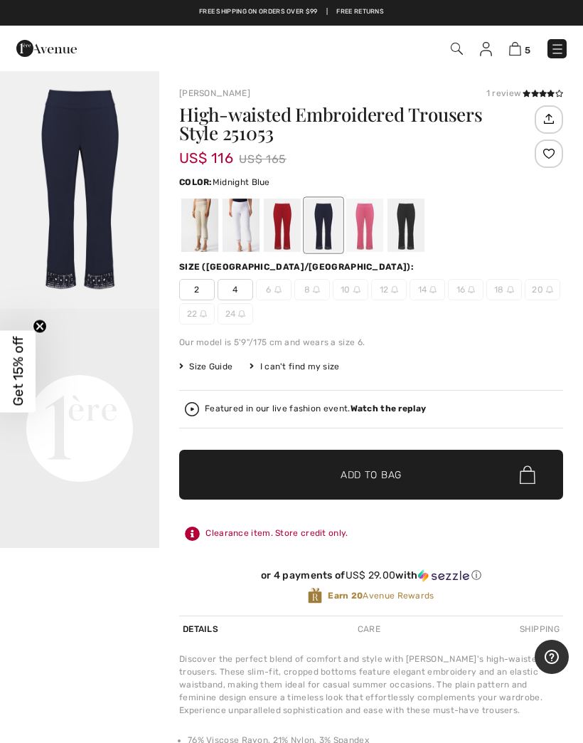
click at [366, 216] on div at bounding box center [364, 224] width 37 height 53
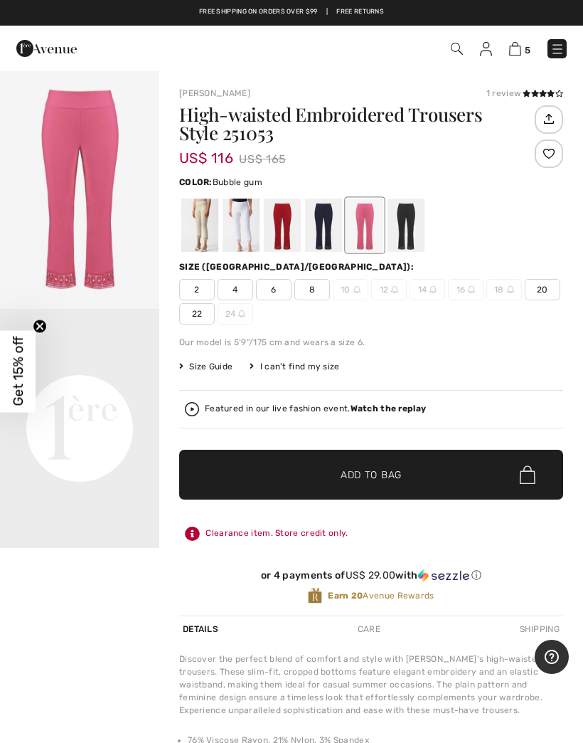
click at [406, 214] on div at bounding box center [406, 224] width 37 height 53
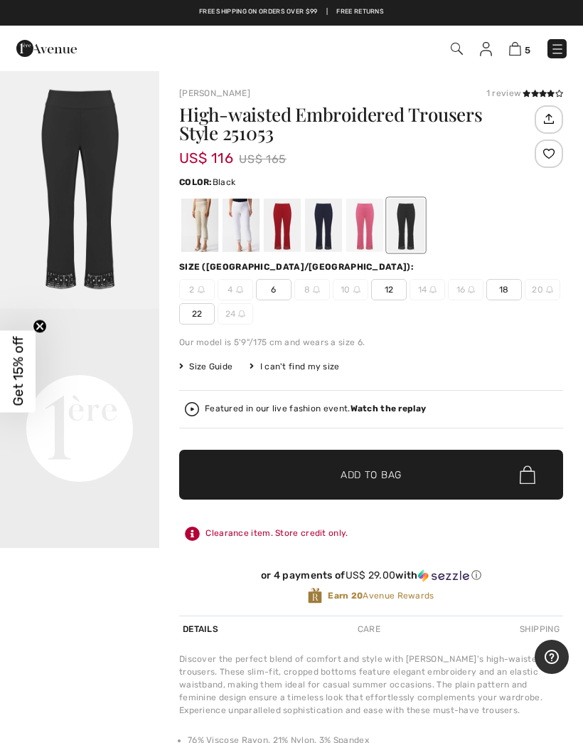
click at [410, 212] on div at bounding box center [406, 224] width 37 height 53
click at [84, 159] on img "1 / 1" at bounding box center [79, 189] width 159 height 239
click at [206, 204] on div at bounding box center [199, 224] width 37 height 53
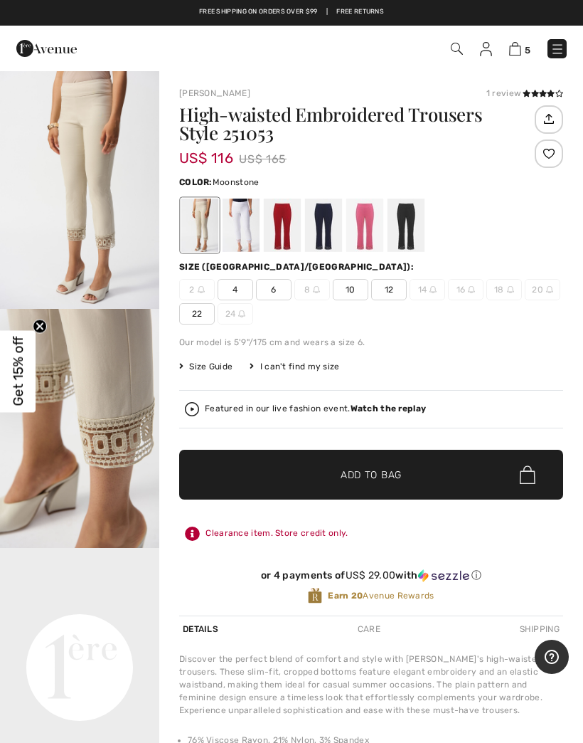
click at [353, 289] on span "10" at bounding box center [351, 289] width 36 height 21
click at [378, 477] on span "Add to Bag" at bounding box center [371, 474] width 61 height 15
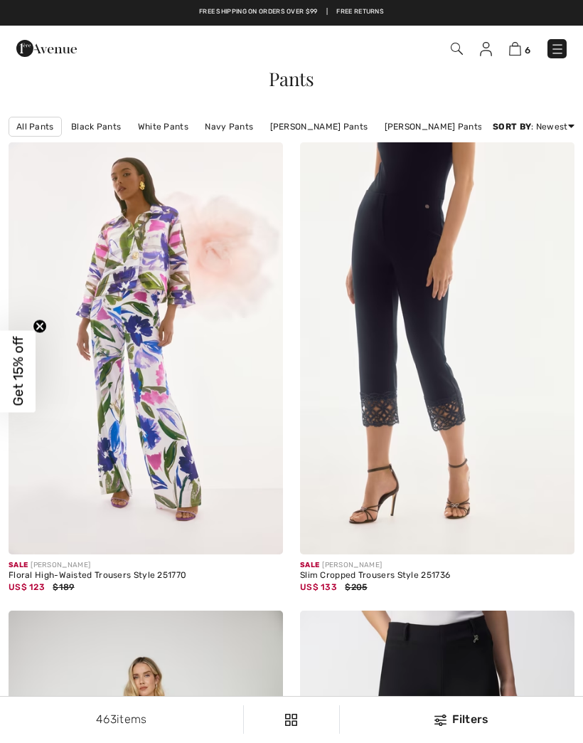
checkbox input "true"
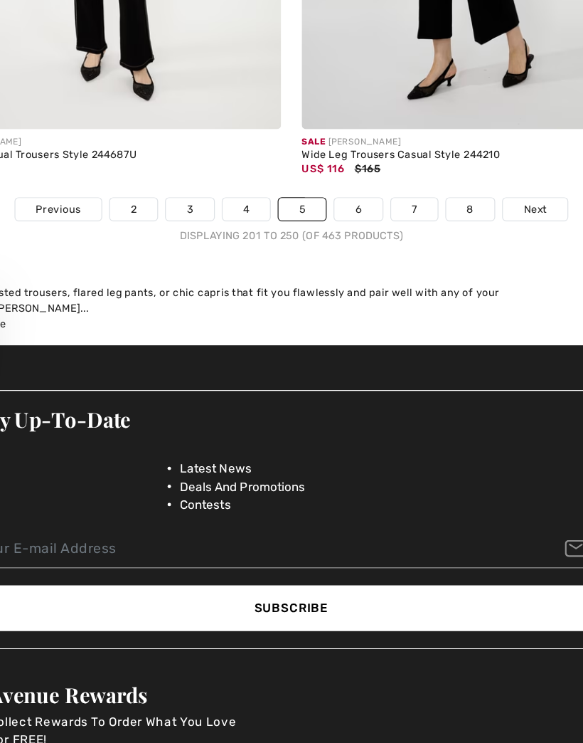
scroll to position [12316, 0]
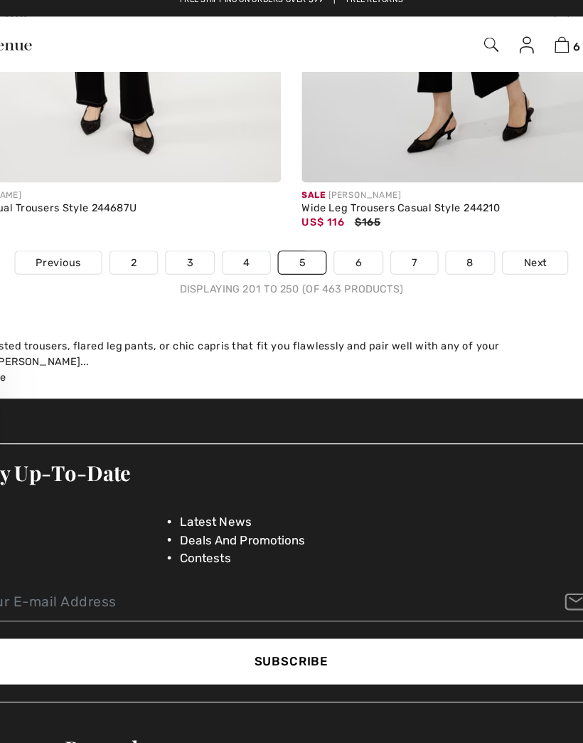
click at [327, 220] on link "6" at bounding box center [346, 229] width 39 height 18
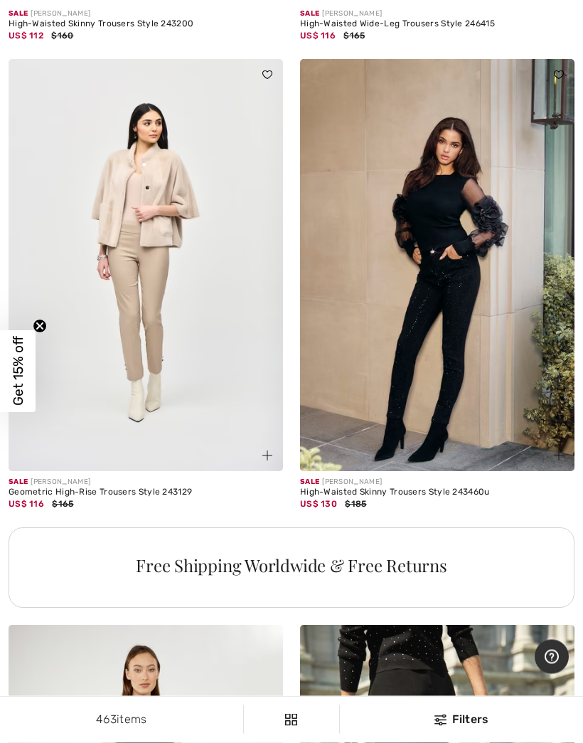
scroll to position [2424, 0]
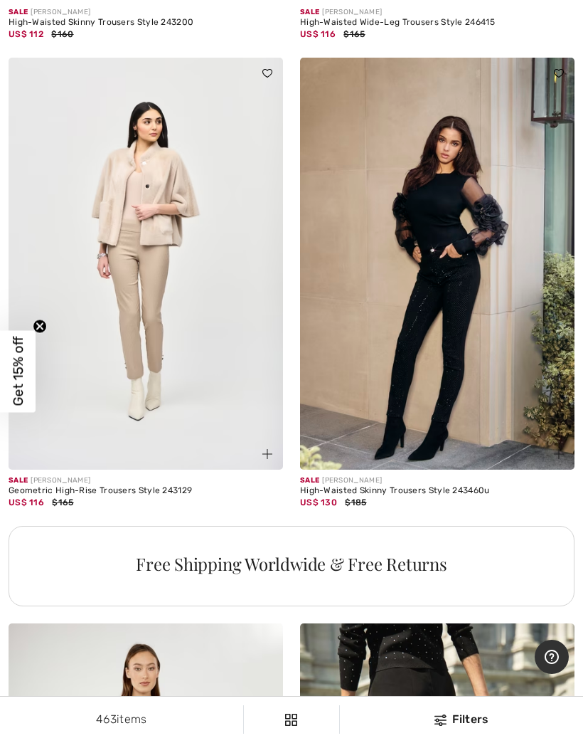
click at [153, 277] on img at bounding box center [146, 264] width 275 height 412
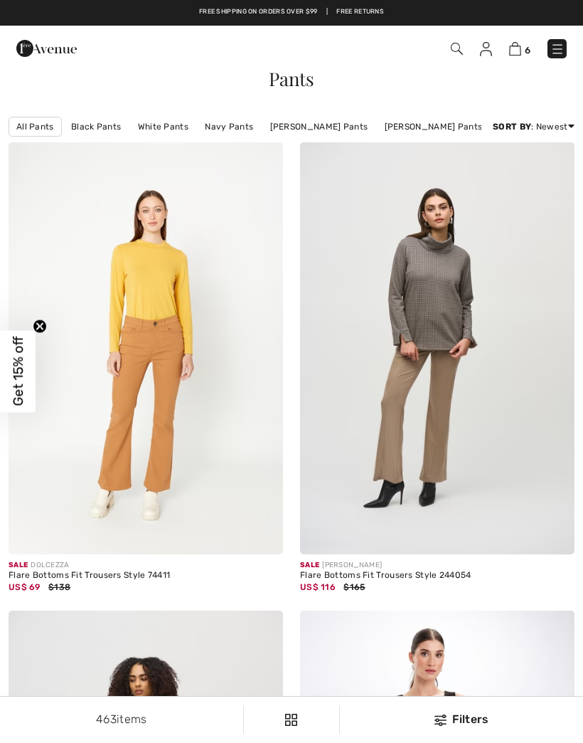
checkbox input "true"
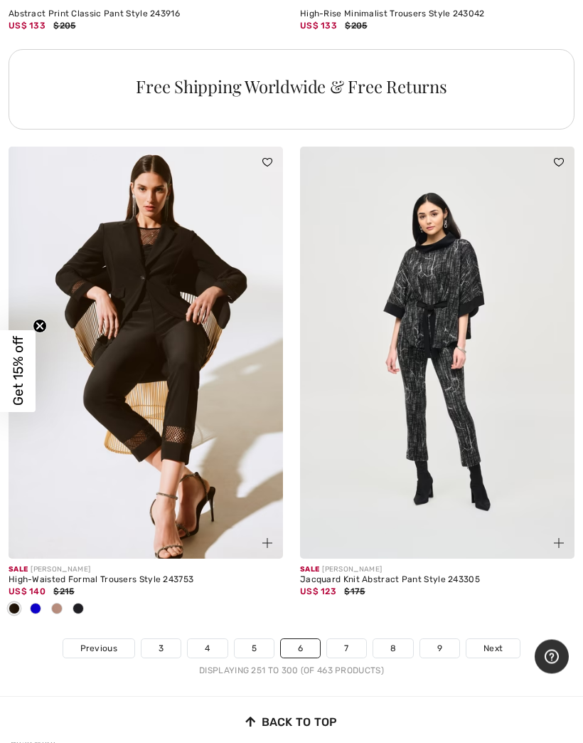
scroll to position [11686, 0]
click at [346, 640] on link "7" at bounding box center [346, 647] width 38 height 18
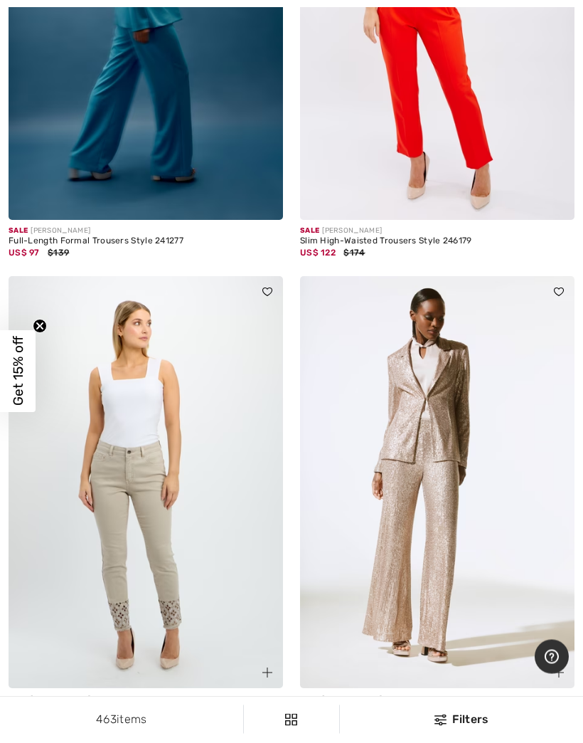
scroll to position [3286, 0]
click at [472, 480] on img at bounding box center [437, 482] width 275 height 412
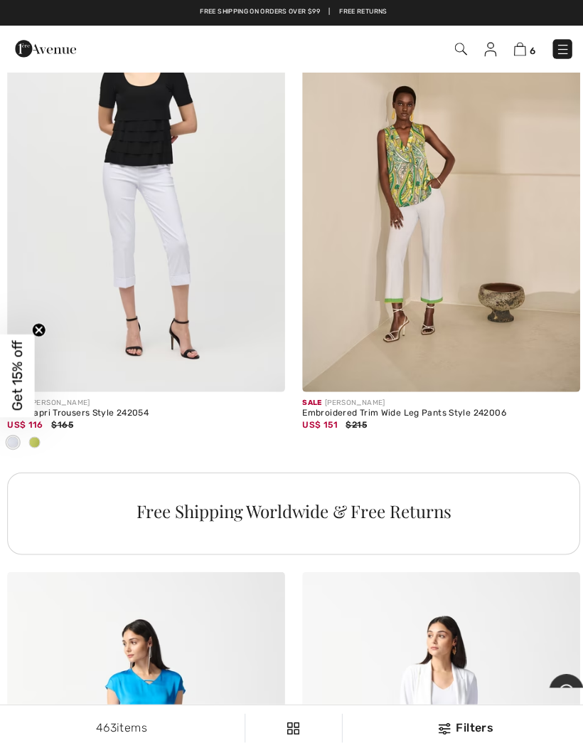
scroll to position [5515, 0]
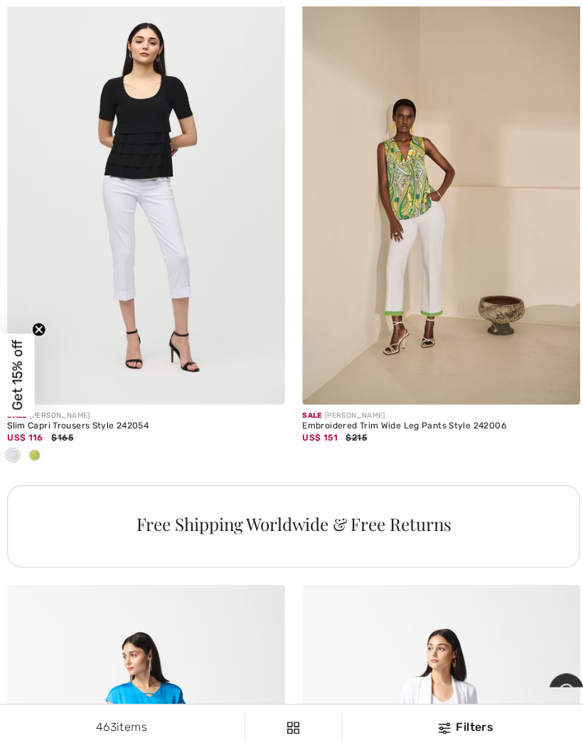
click at [36, 445] on span at bounding box center [35, 450] width 11 height 11
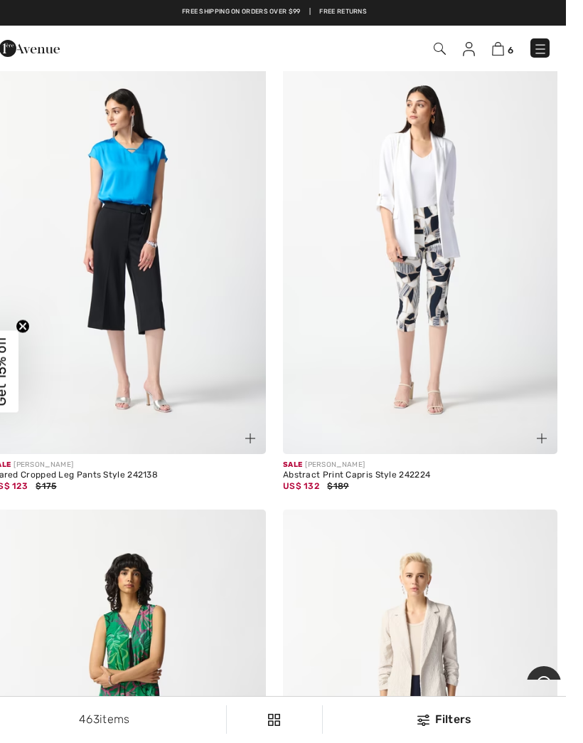
scroll to position [6010, 0]
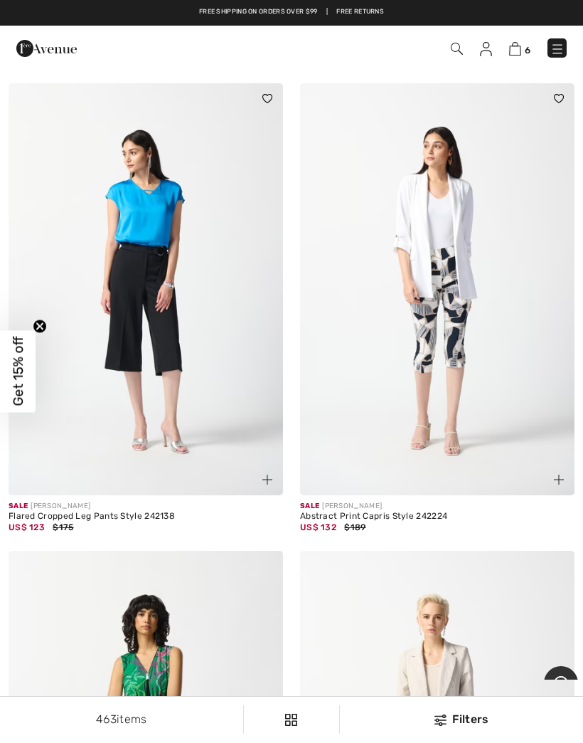
click at [454, 329] on img at bounding box center [437, 289] width 275 height 412
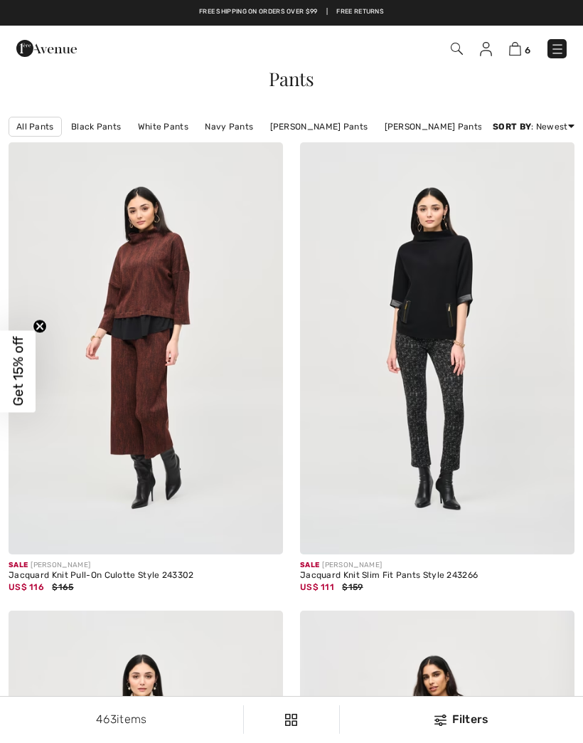
checkbox input "true"
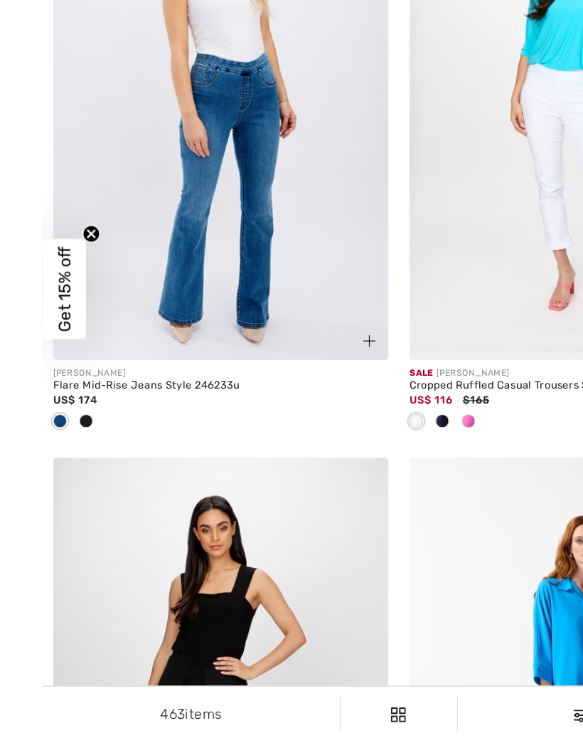
scroll to position [9097, 0]
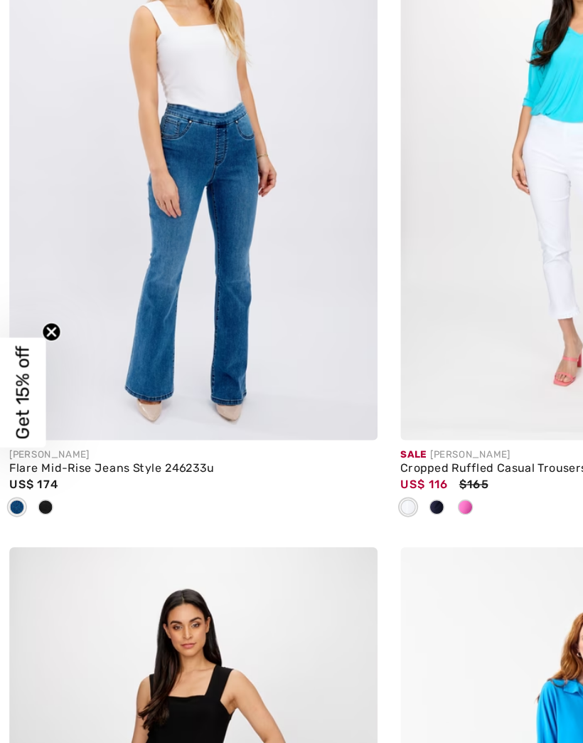
click at [33, 451] on span at bounding box center [35, 456] width 11 height 11
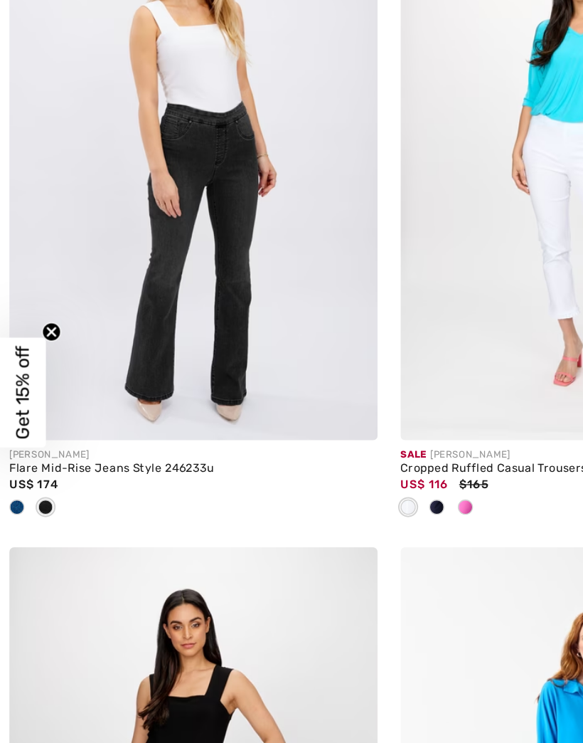
click at [14, 451] on span at bounding box center [14, 456] width 11 height 11
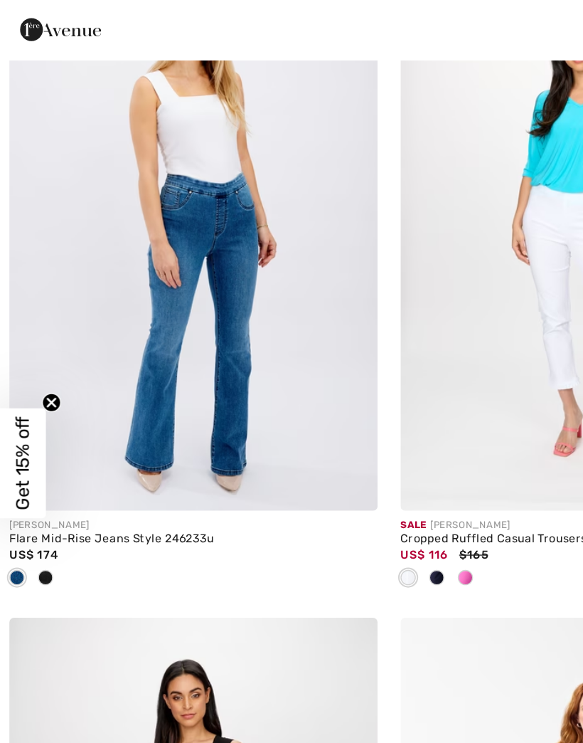
click at [152, 208] on img at bounding box center [146, 201] width 275 height 412
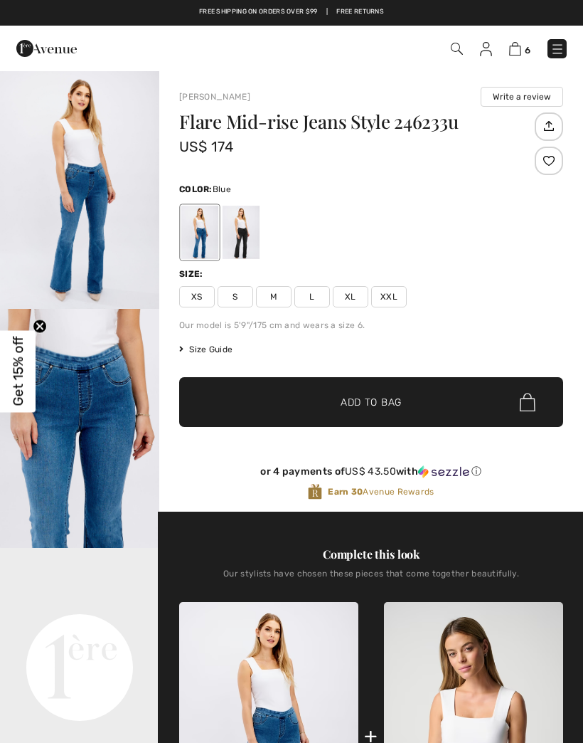
checkbox input "true"
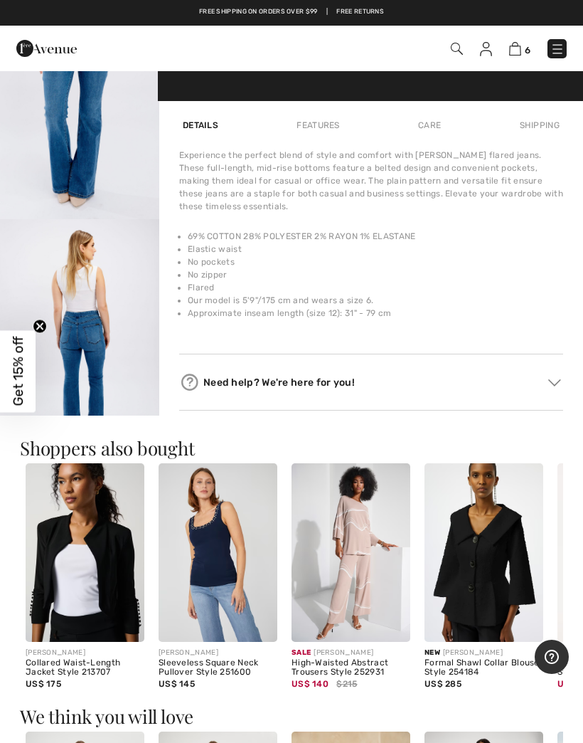
scroll to position [745, 0]
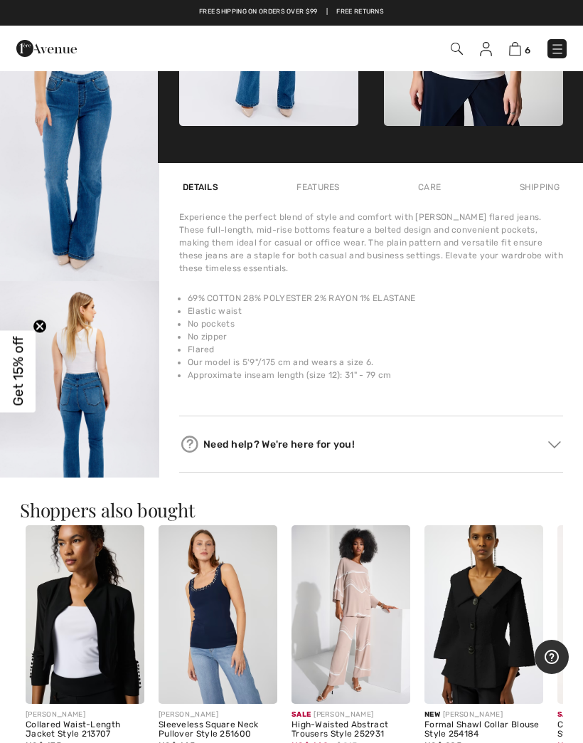
click at [97, 223] on img "3 / 4" at bounding box center [79, 161] width 159 height 239
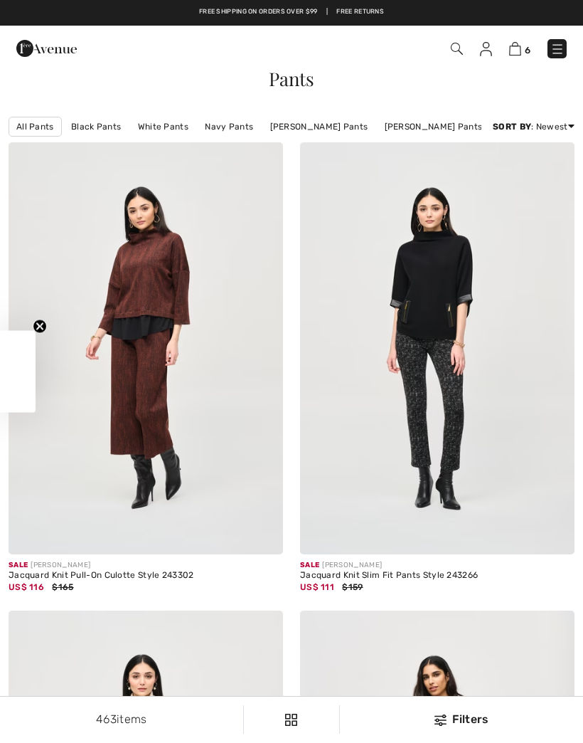
checkbox input "true"
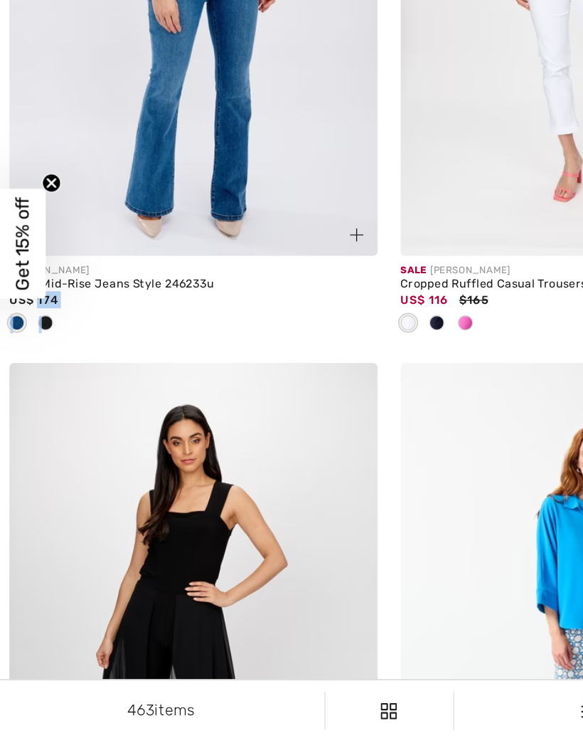
click at [262, 296] on img at bounding box center [146, 175] width 275 height 412
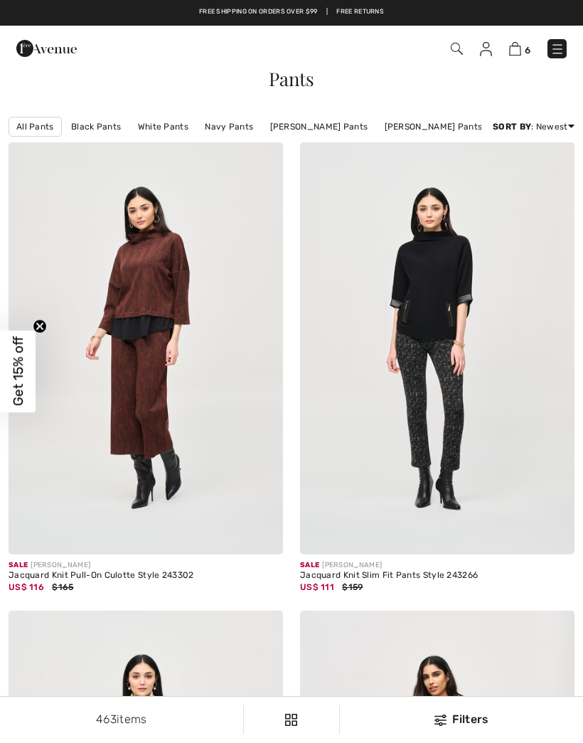
checkbox input "true"
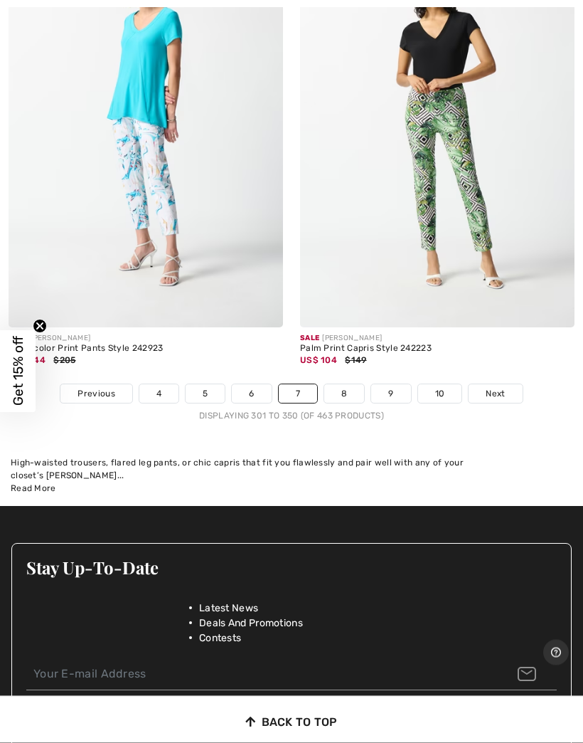
scroll to position [12176, 0]
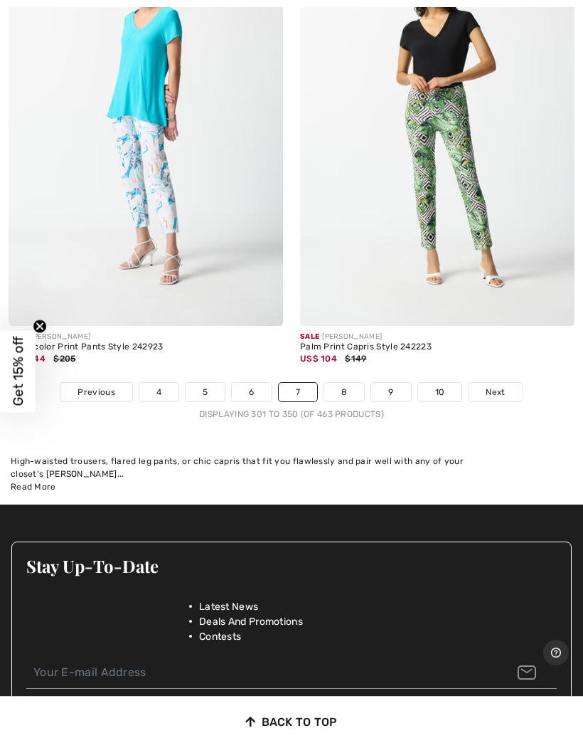
click at [350, 383] on link "8" at bounding box center [344, 392] width 40 height 18
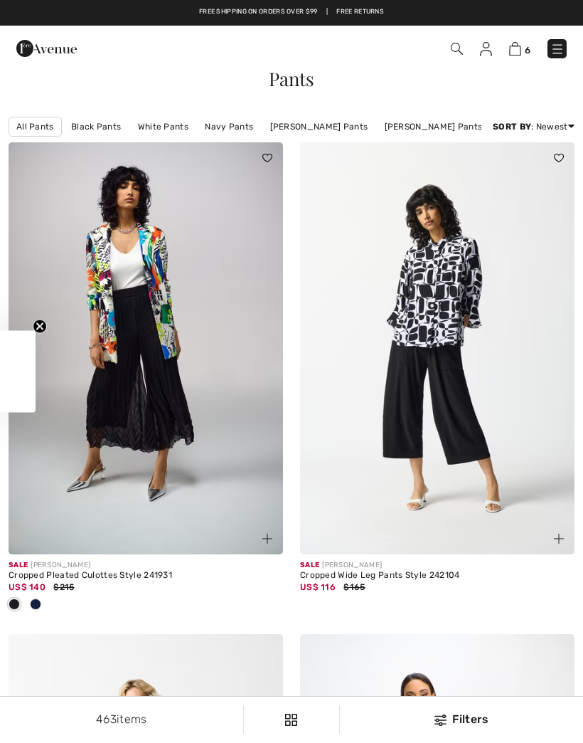
checkbox input "true"
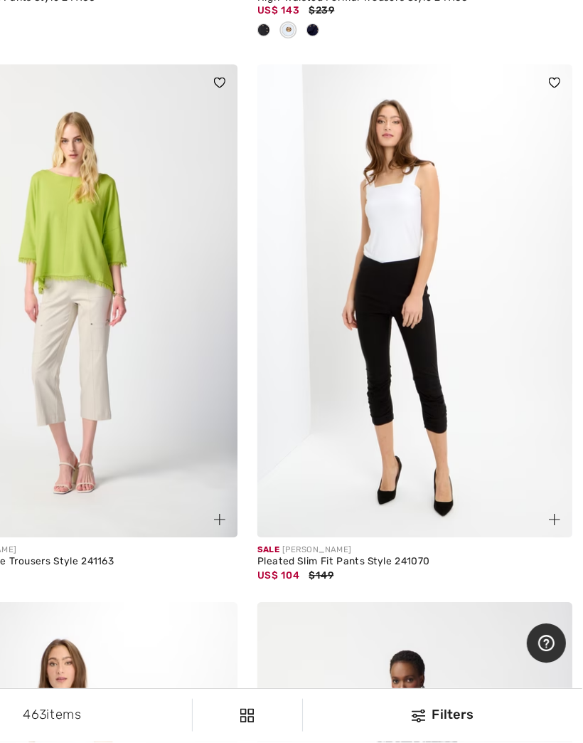
scroll to position [1506, 0]
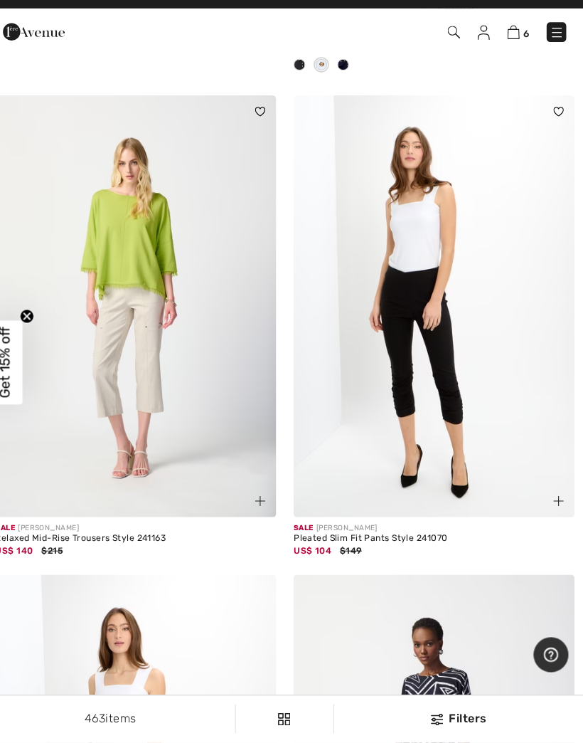
click at [420, 327] on img at bounding box center [437, 316] width 275 height 412
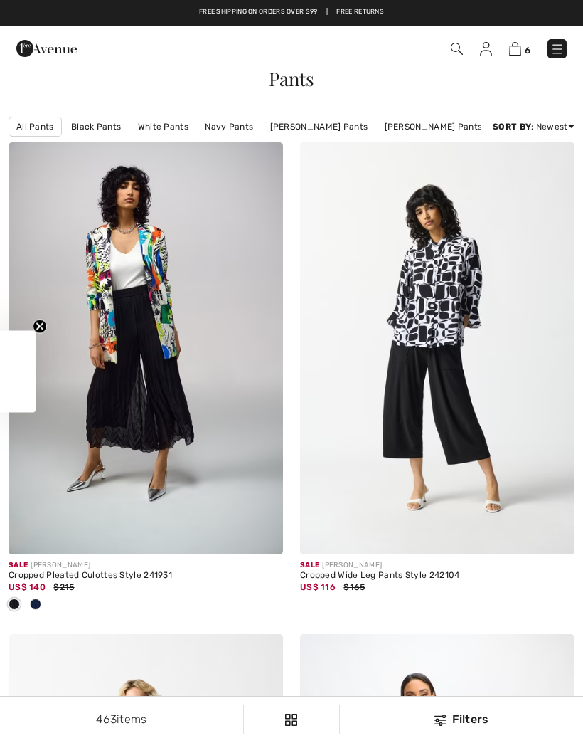
checkbox input "true"
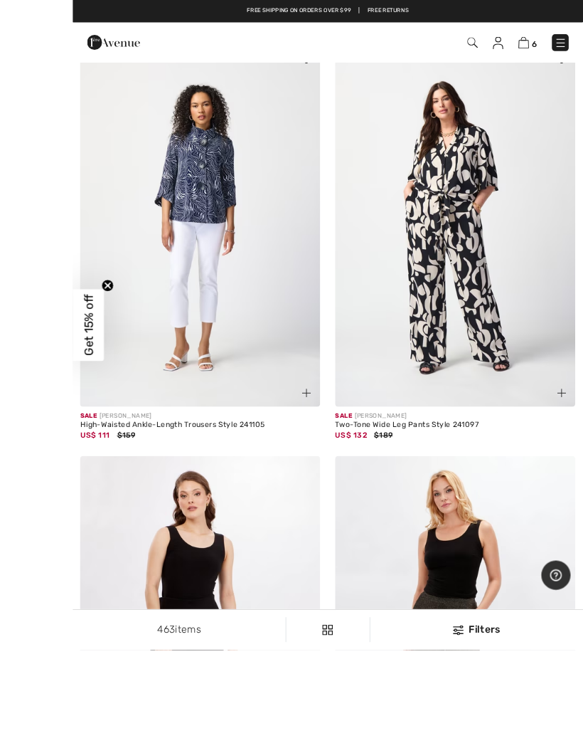
scroll to position [7422, 0]
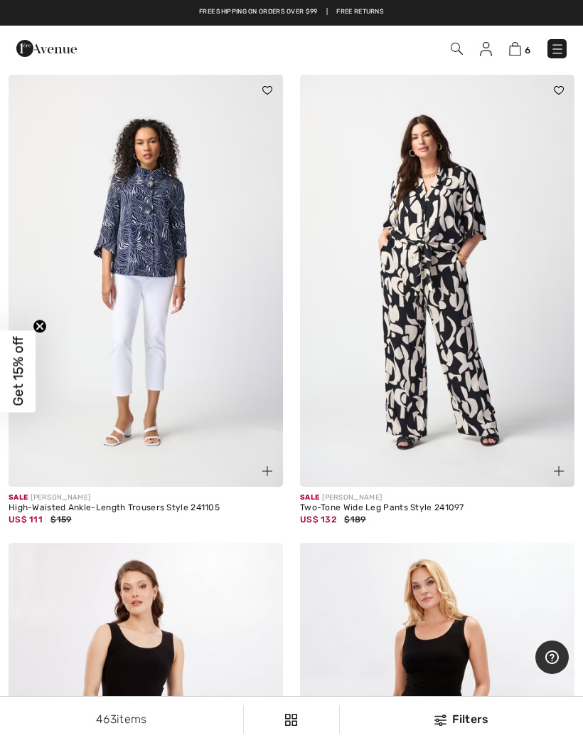
click at [171, 341] on img at bounding box center [146, 281] width 275 height 412
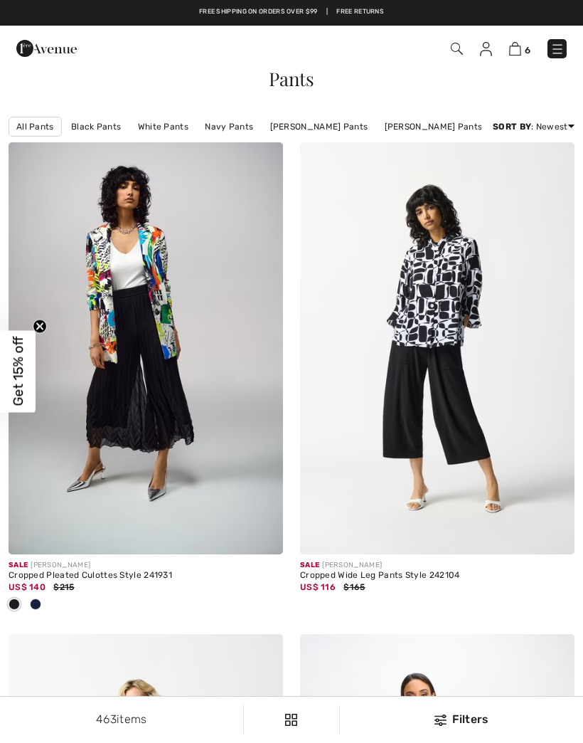
checkbox input "true"
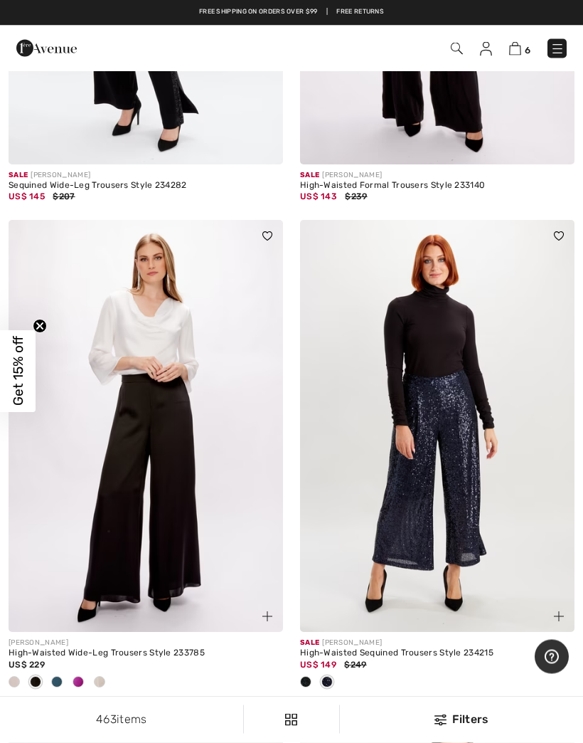
scroll to position [9707, 0]
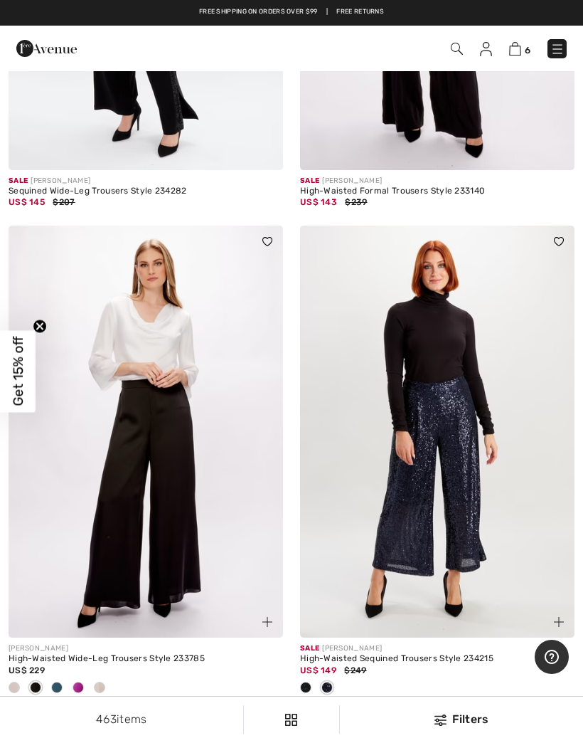
click at [517, 50] on img at bounding box center [515, 49] width 12 height 14
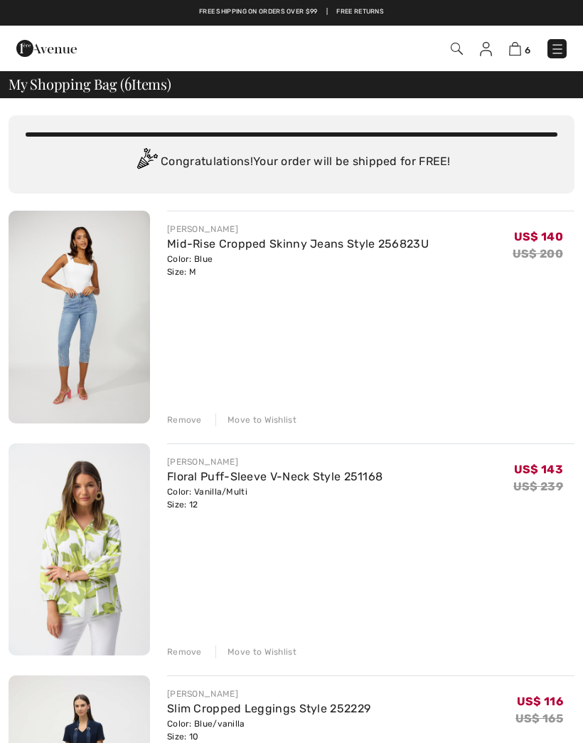
click at [193, 648] on div "Remove" at bounding box center [184, 651] width 35 height 13
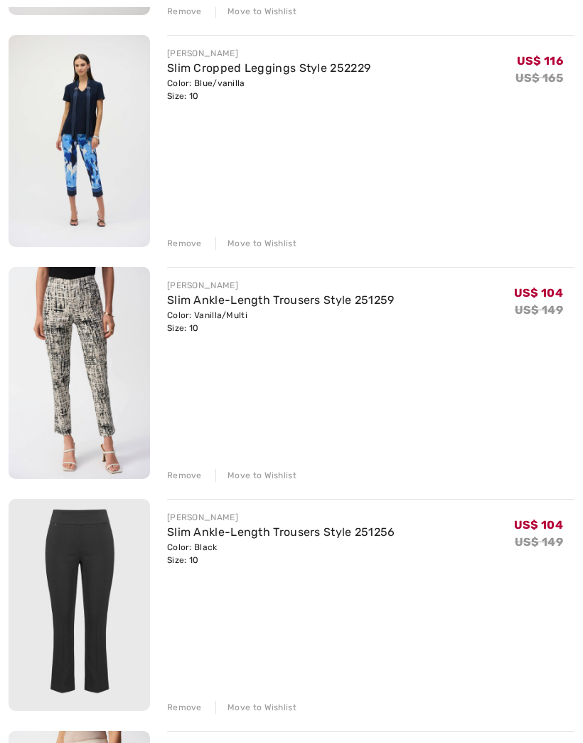
scroll to position [484, 0]
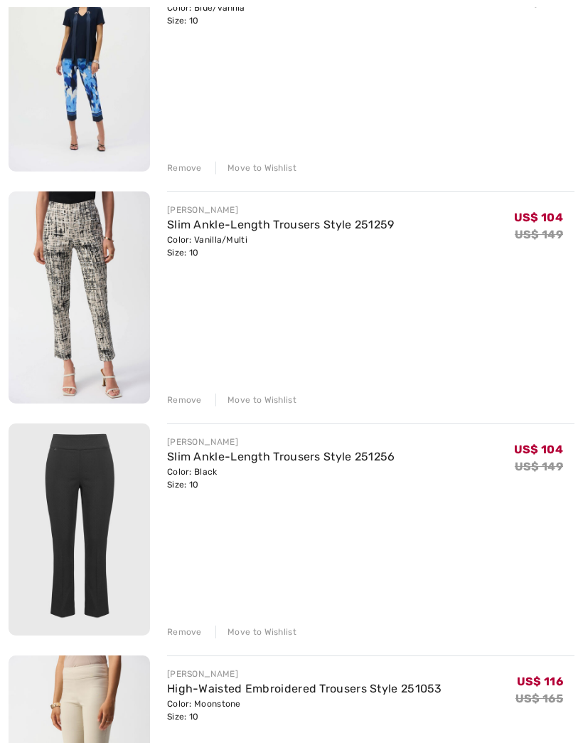
click at [188, 634] on div "Remove" at bounding box center [184, 631] width 35 height 13
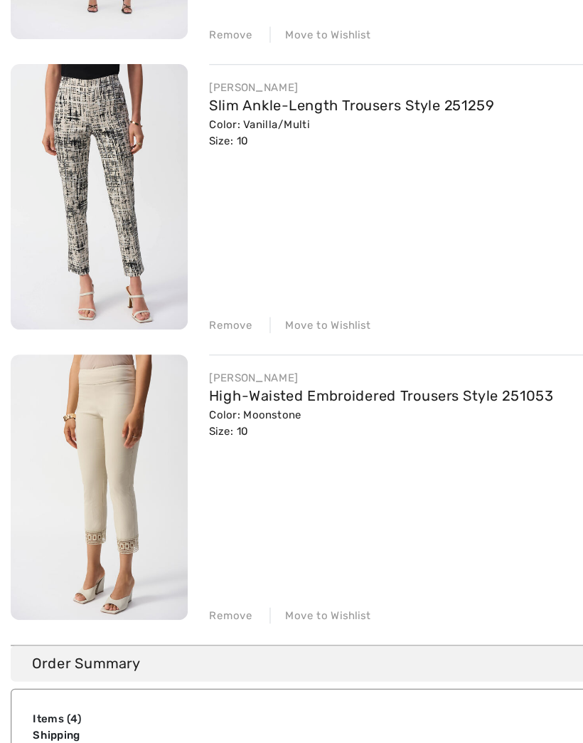
click at [188, 393] on div "Remove" at bounding box center [184, 399] width 35 height 13
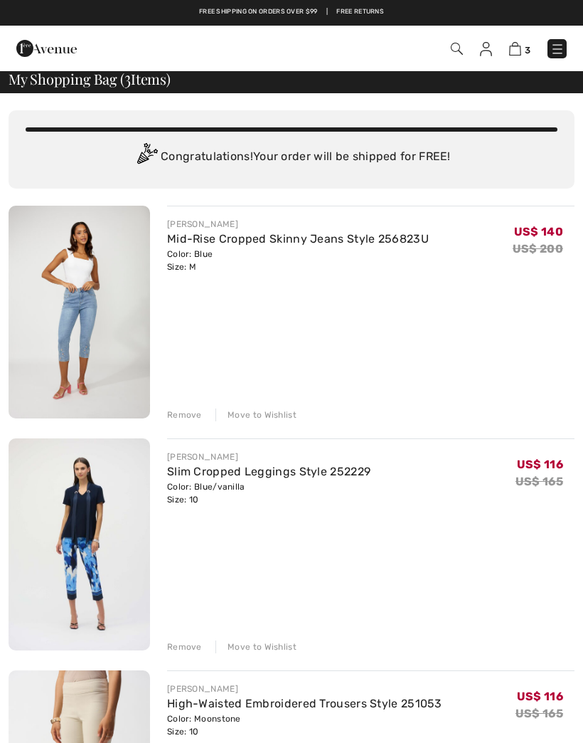
scroll to position [0, 0]
